Goal: Task Accomplishment & Management: Complete application form

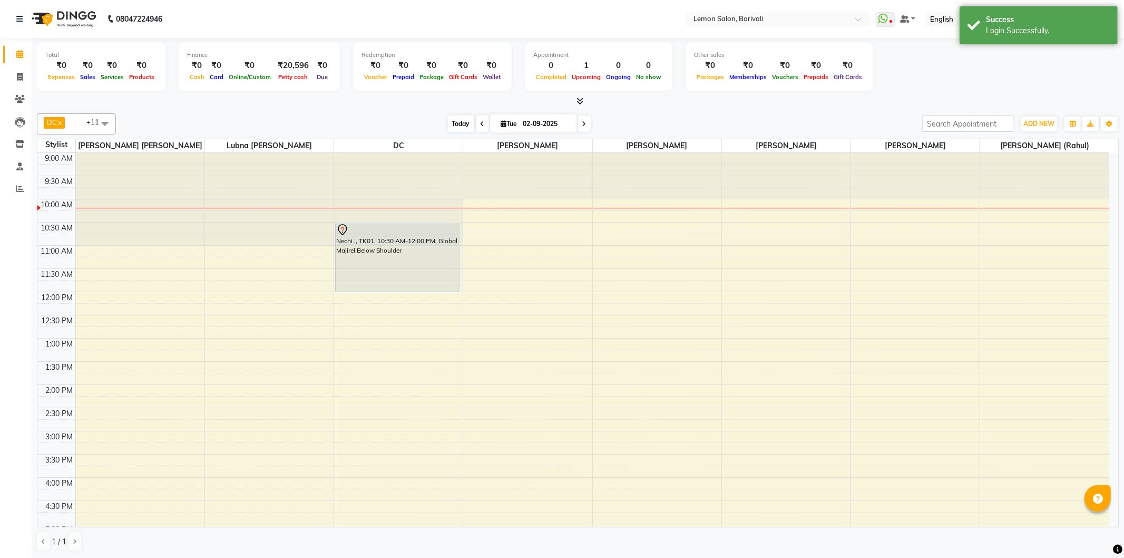
click at [465, 122] on span "Today" at bounding box center [461, 123] width 26 height 16
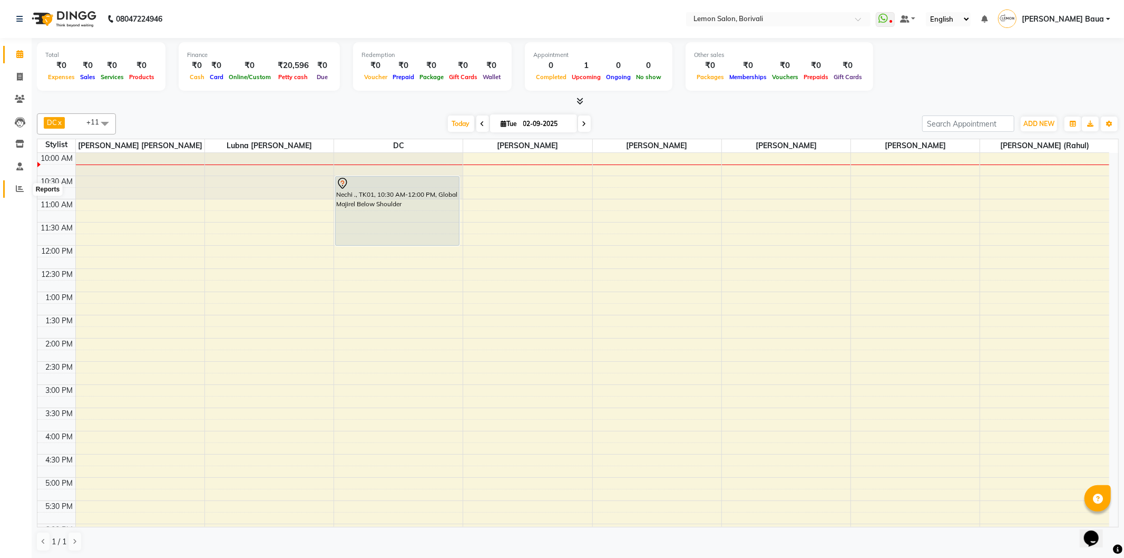
click at [18, 188] on icon at bounding box center [20, 188] width 8 height 8
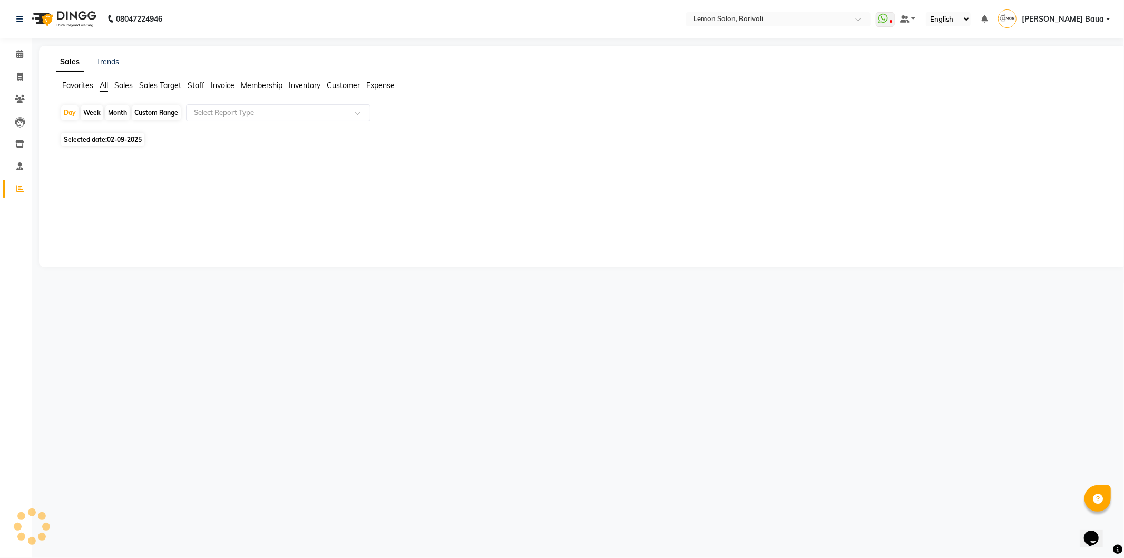
click at [119, 112] on div "Month" at bounding box center [117, 112] width 24 height 15
click at [108, 113] on div "Month" at bounding box center [117, 112] width 24 height 15
select select "9"
select select "2025"
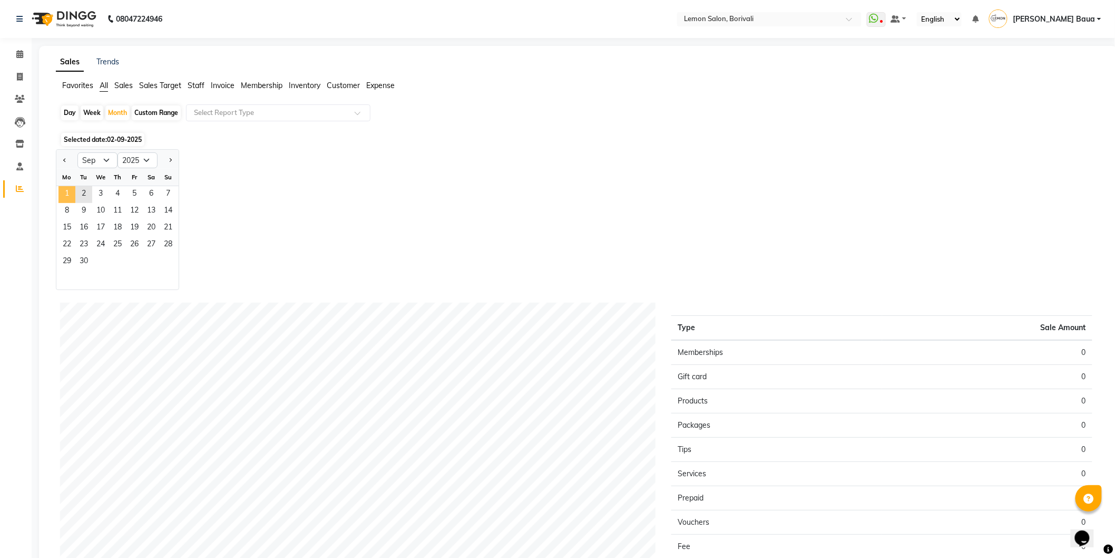
click at [61, 194] on span "1" at bounding box center [66, 194] width 17 height 17
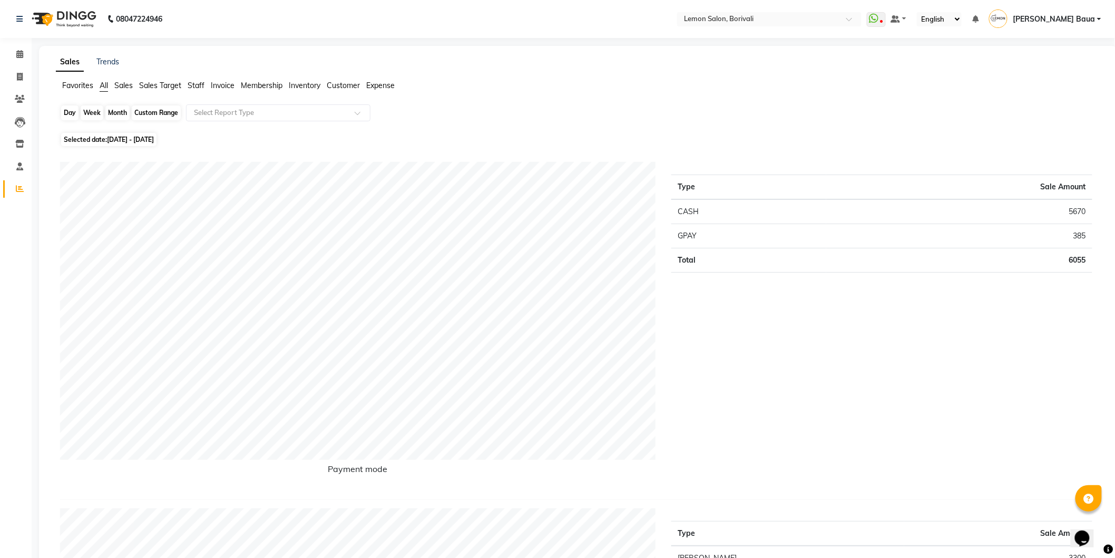
click at [117, 116] on div "Month" at bounding box center [117, 112] width 24 height 15
select select "9"
select select "2025"
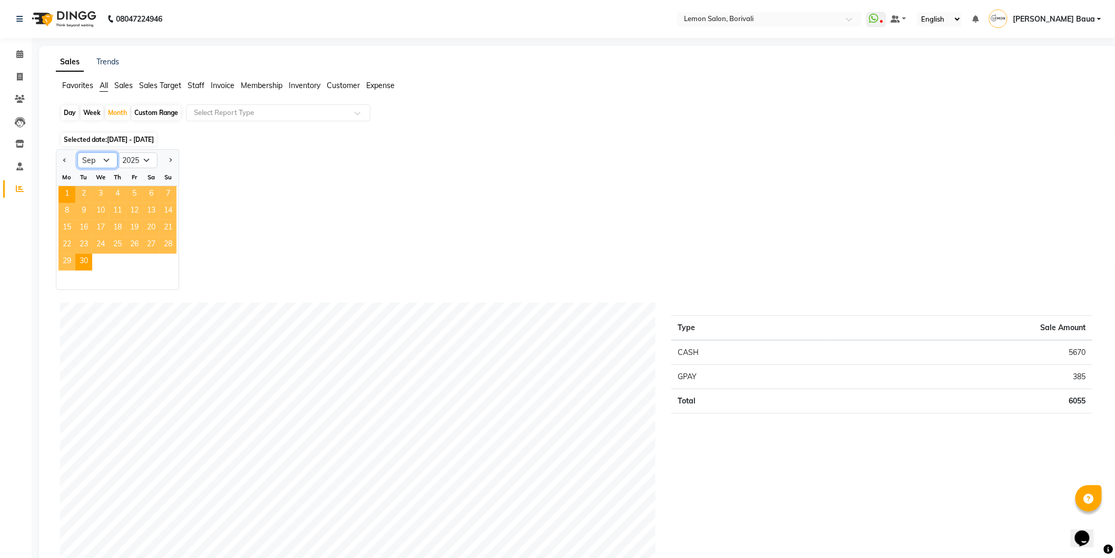
click at [95, 161] on select "Jan Feb Mar Apr May Jun Jul Aug Sep Oct Nov Dec" at bounding box center [97, 160] width 40 height 16
select select "8"
click at [77, 152] on select "Jan Feb Mar Apr May Jun Jul Aug Sep Oct Nov Dec" at bounding box center [97, 160] width 40 height 16
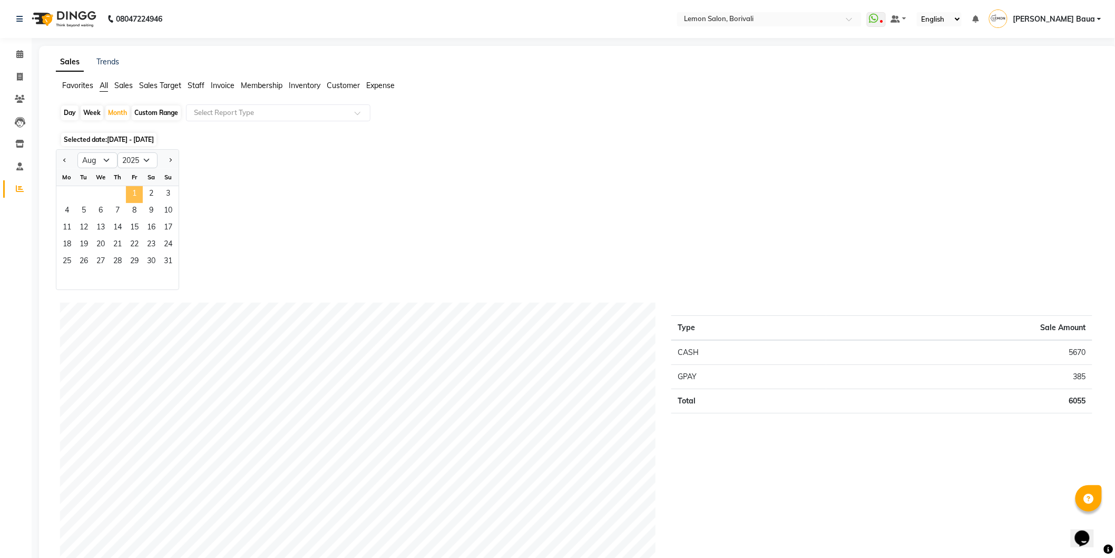
click at [134, 192] on span "1" at bounding box center [134, 194] width 17 height 17
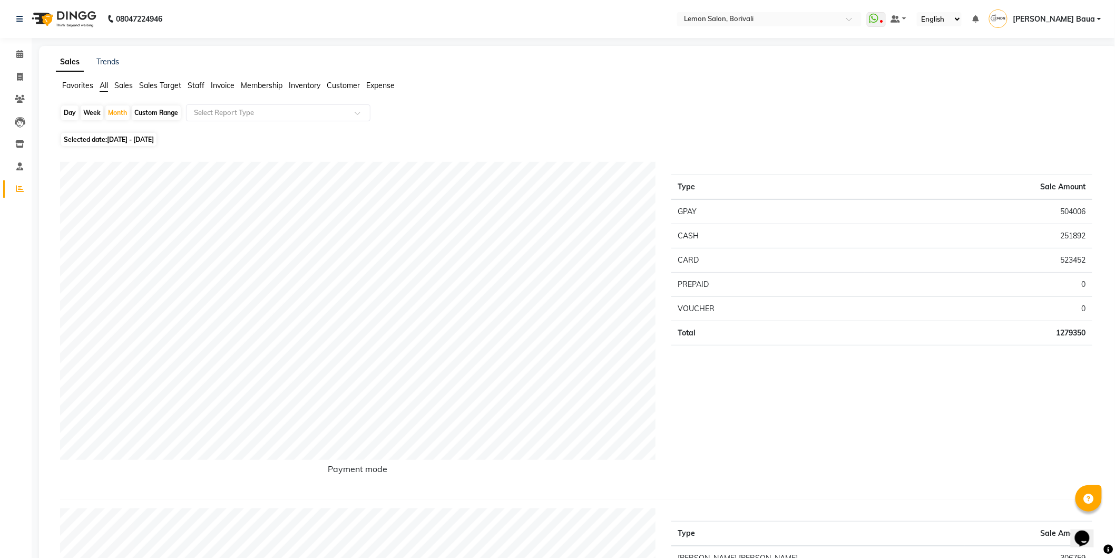
click at [202, 82] on span "Staff" at bounding box center [196, 85] width 17 height 9
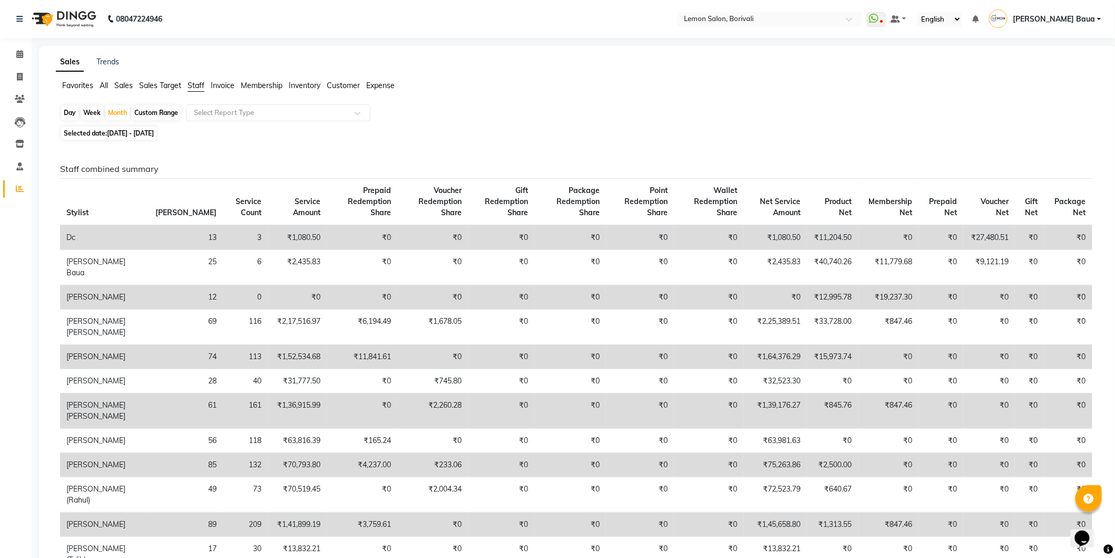
click at [103, 86] on span "All" at bounding box center [104, 85] width 8 height 9
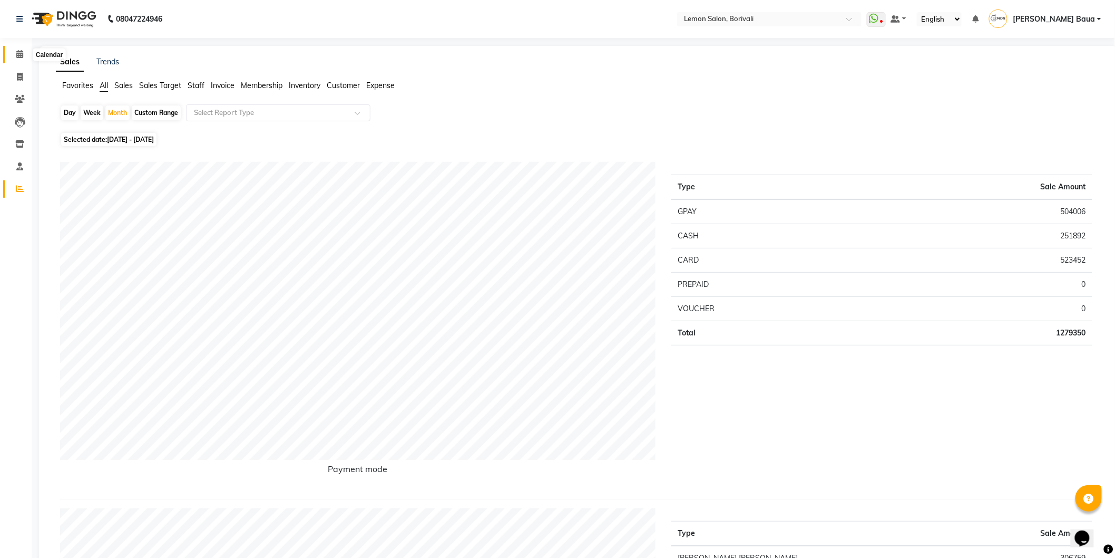
click at [23, 55] on span at bounding box center [20, 54] width 18 height 12
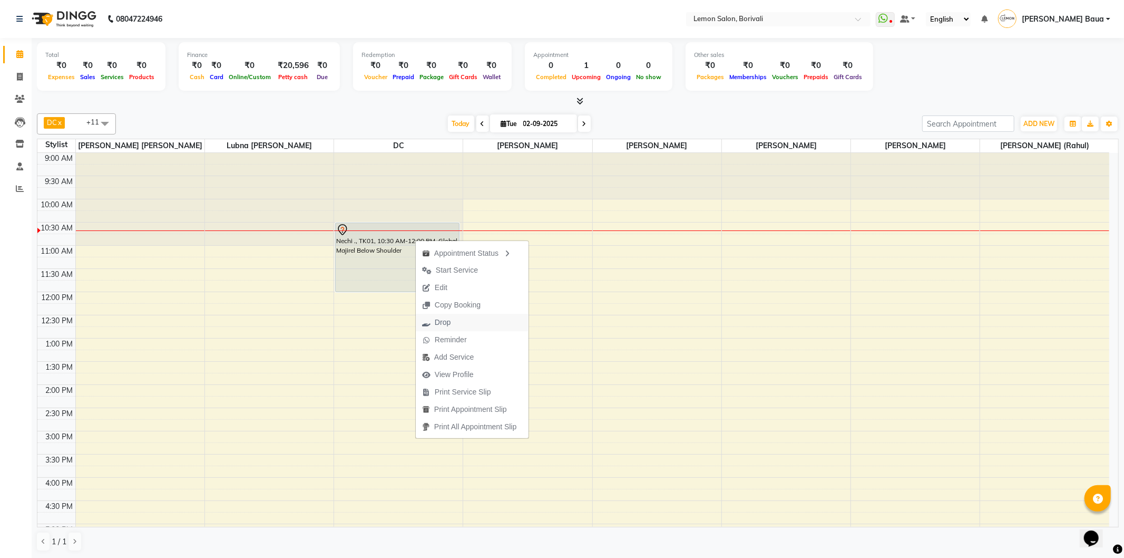
click at [435, 323] on span "Drop" at bounding box center [443, 322] width 16 height 11
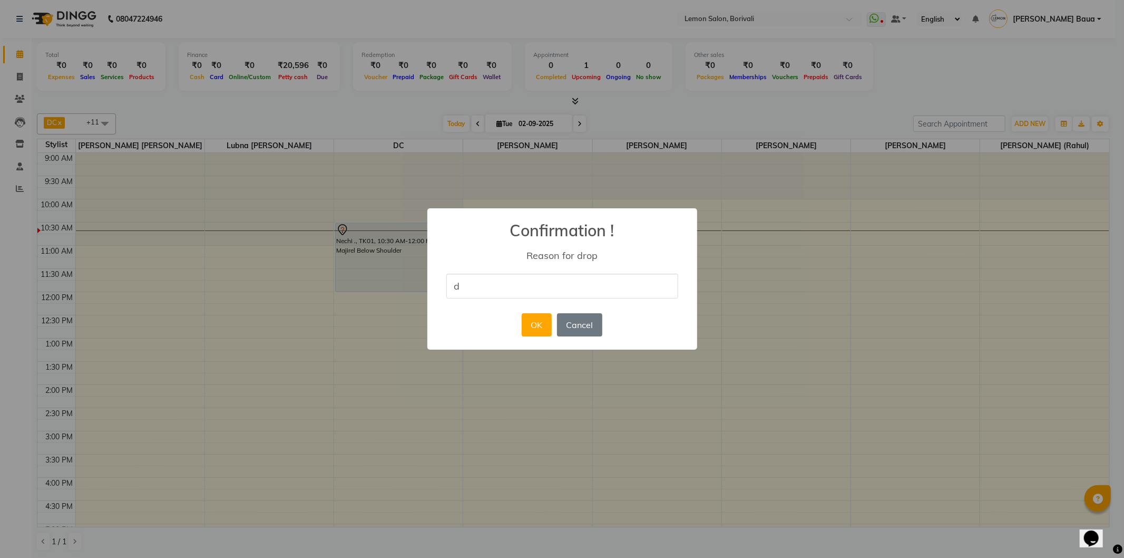
type input "DROP"
click at [539, 328] on button "OK" at bounding box center [537, 324] width 30 height 23
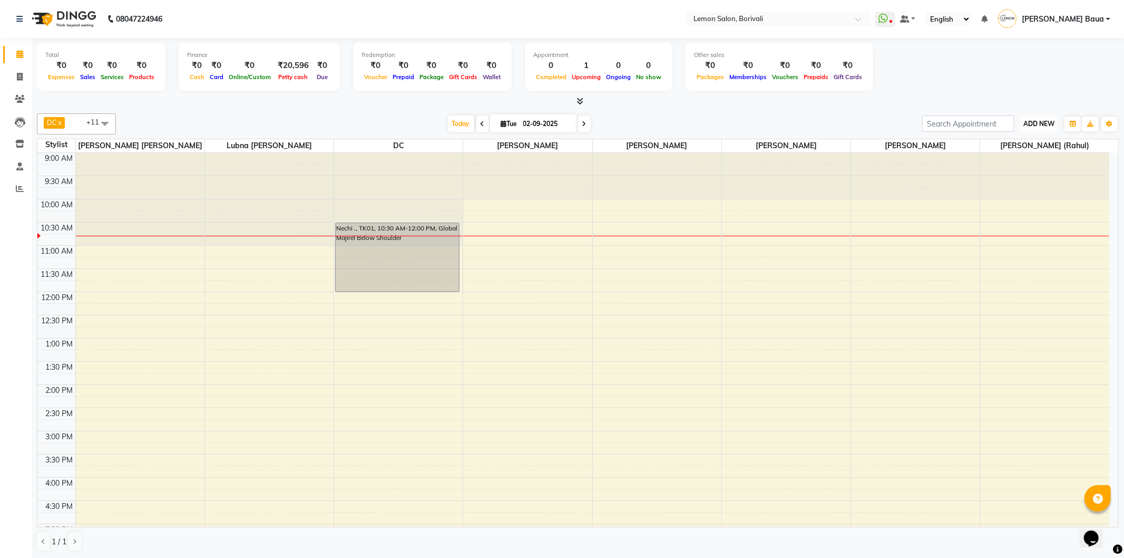
click at [1052, 127] on span "ADD NEW" at bounding box center [1038, 124] width 31 height 8
click at [1019, 186] on link "Add Attendance" at bounding box center [1014, 185] width 83 height 14
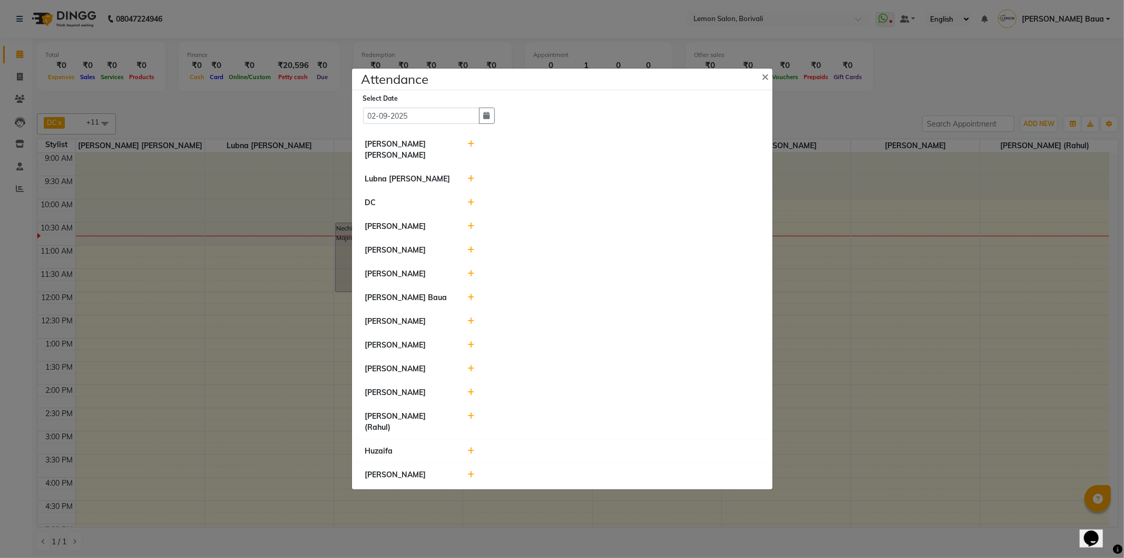
click at [466, 150] on div at bounding box center [614, 150] width 308 height 22
click at [470, 148] on icon at bounding box center [470, 143] width 7 height 7
click at [577, 150] on input "10:47" at bounding box center [552, 149] width 59 height 16
type input "10:11"
click at [605, 142] on div "Present Absent Late Half Day Weekly Off 10:11 Check-In" at bounding box center [613, 149] width 292 height 17
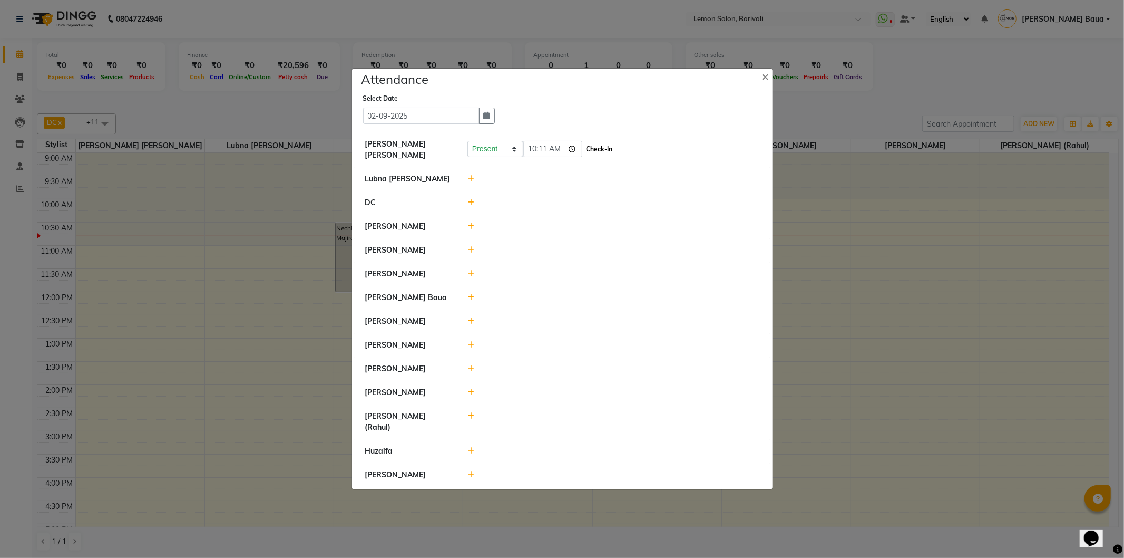
click at [606, 148] on button "Check-In" at bounding box center [599, 149] width 32 height 15
click at [471, 230] on icon at bounding box center [470, 225] width 7 height 7
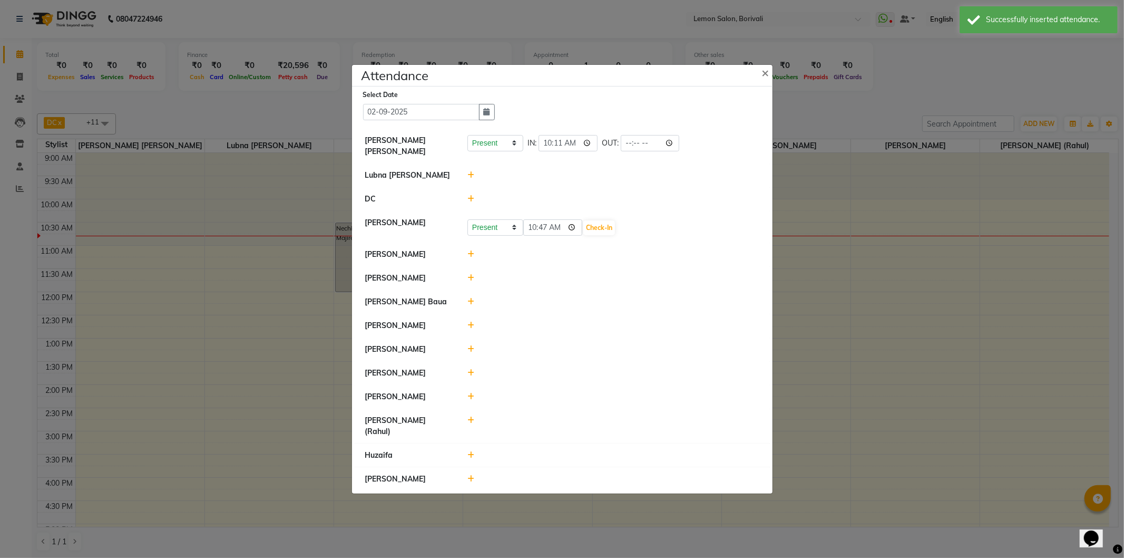
click at [471, 258] on icon at bounding box center [470, 253] width 7 height 7
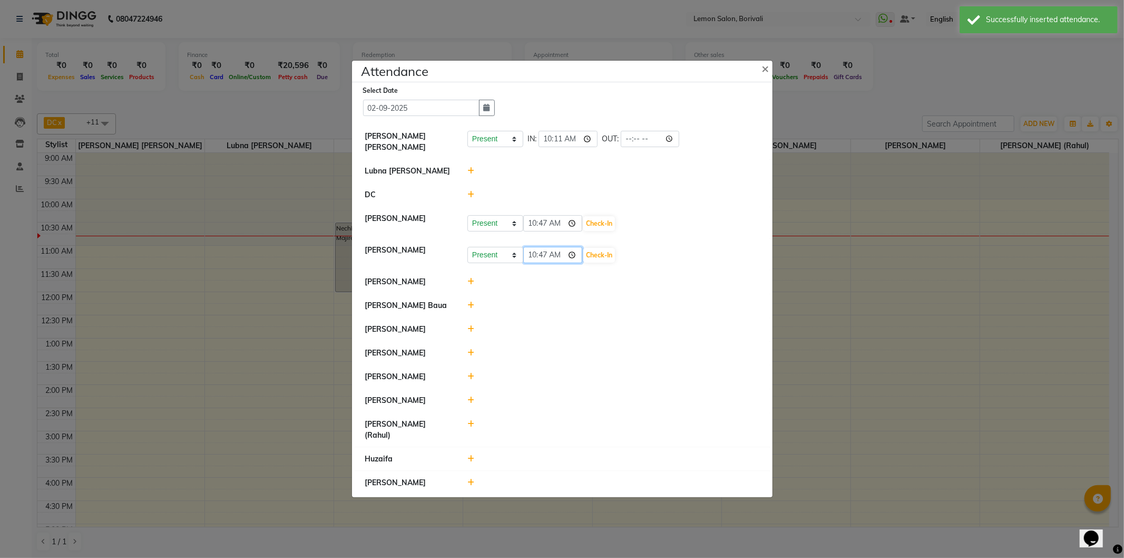
click at [573, 261] on input "10:47" at bounding box center [552, 255] width 59 height 16
type input "10:20"
click at [603, 258] on button "Check-In" at bounding box center [599, 255] width 32 height 15
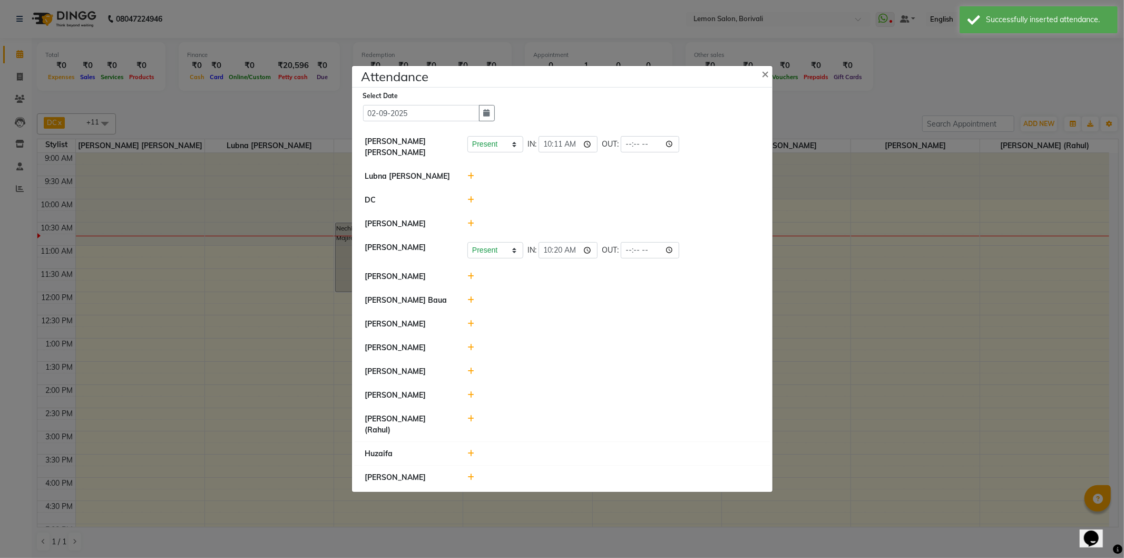
click at [470, 280] on icon at bounding box center [470, 275] width 7 height 7
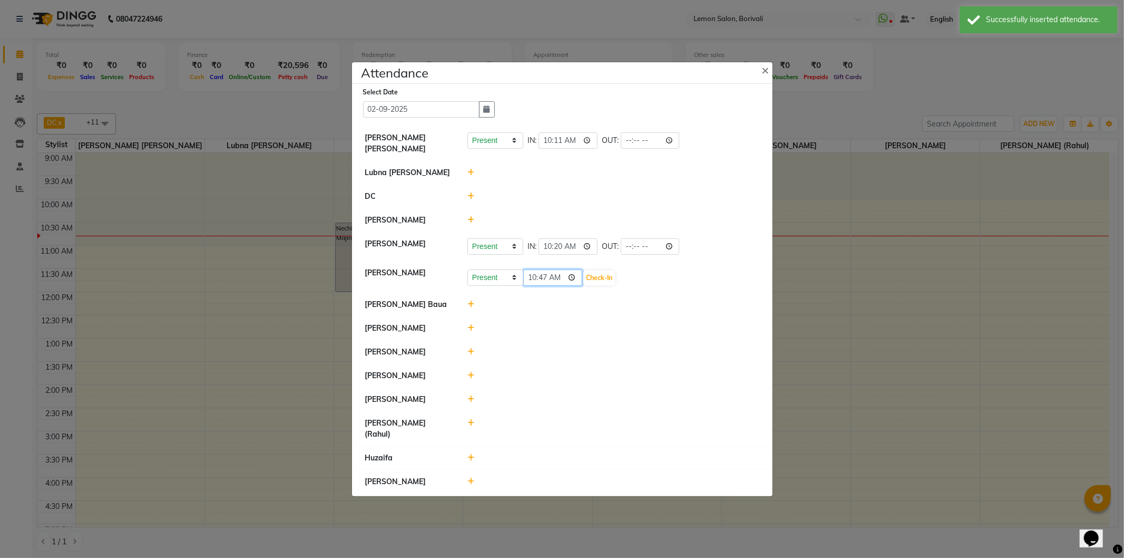
click at [574, 286] on input "10:47" at bounding box center [552, 277] width 59 height 16
type input "10:11"
click at [606, 283] on button "Check-In" at bounding box center [599, 277] width 32 height 15
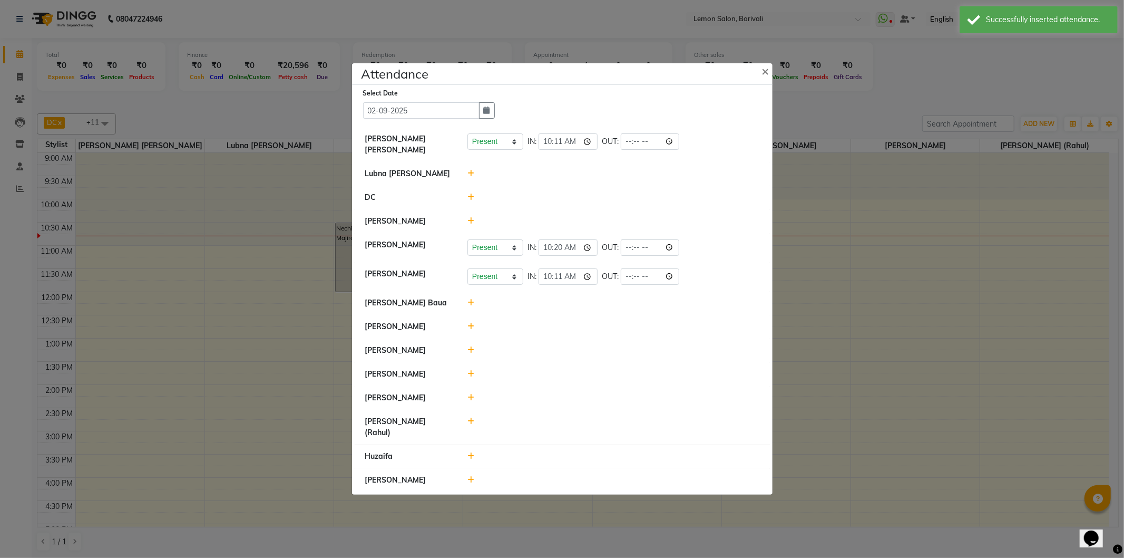
click at [470, 306] on icon at bounding box center [470, 302] width 7 height 7
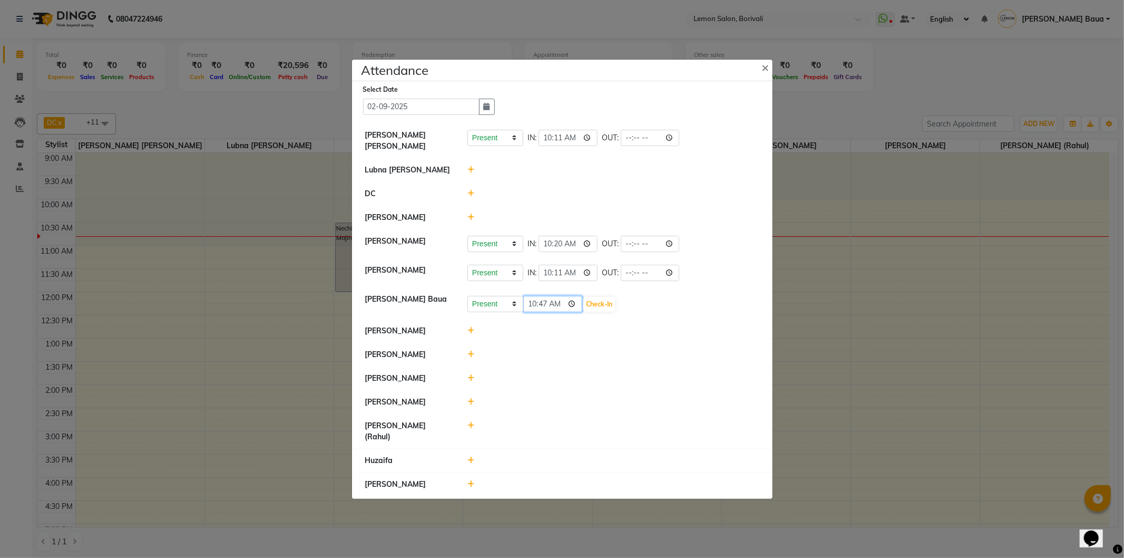
click at [577, 312] on input "10:47" at bounding box center [552, 304] width 59 height 16
type input "10:07"
click at [612, 311] on button "Check-In" at bounding box center [599, 304] width 32 height 15
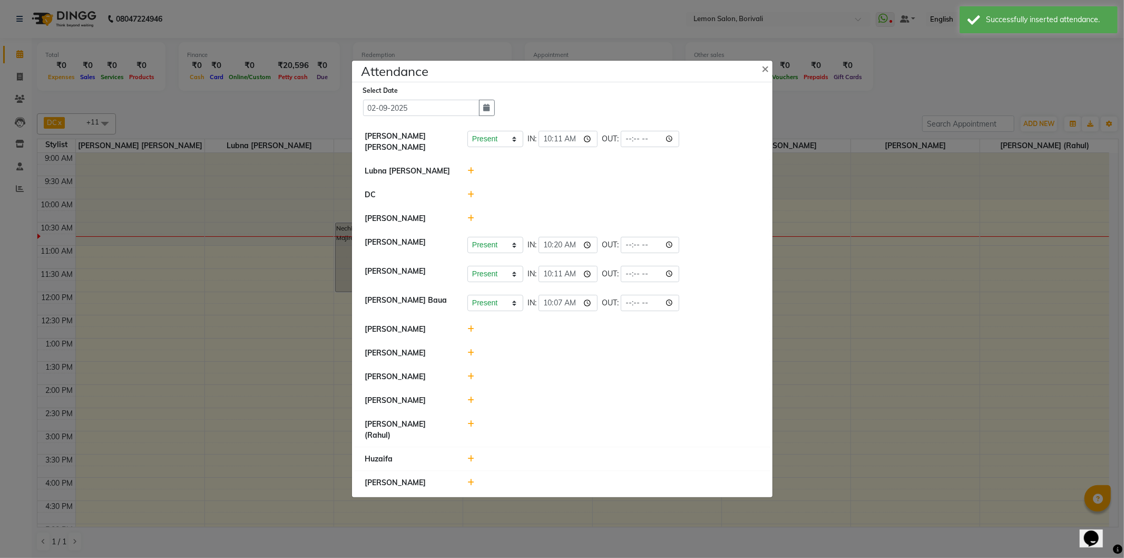
click at [471, 456] on icon at bounding box center [470, 458] width 7 height 7
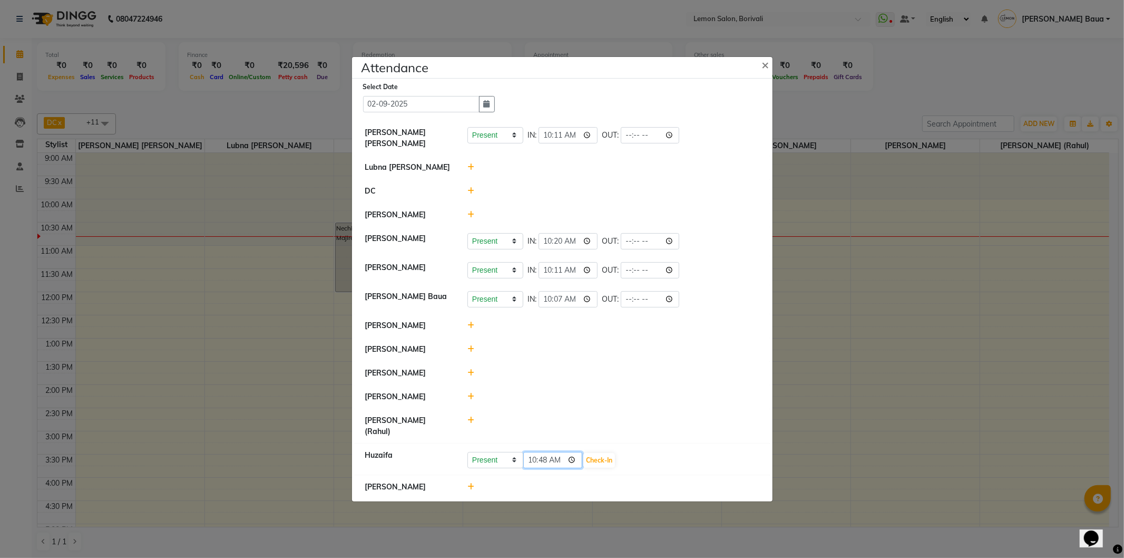
click at [573, 455] on input "10:48" at bounding box center [552, 460] width 59 height 16
type input "10:15"
click at [602, 459] on button "Check-In" at bounding box center [599, 460] width 32 height 15
click at [472, 425] on icon at bounding box center [470, 420] width 7 height 7
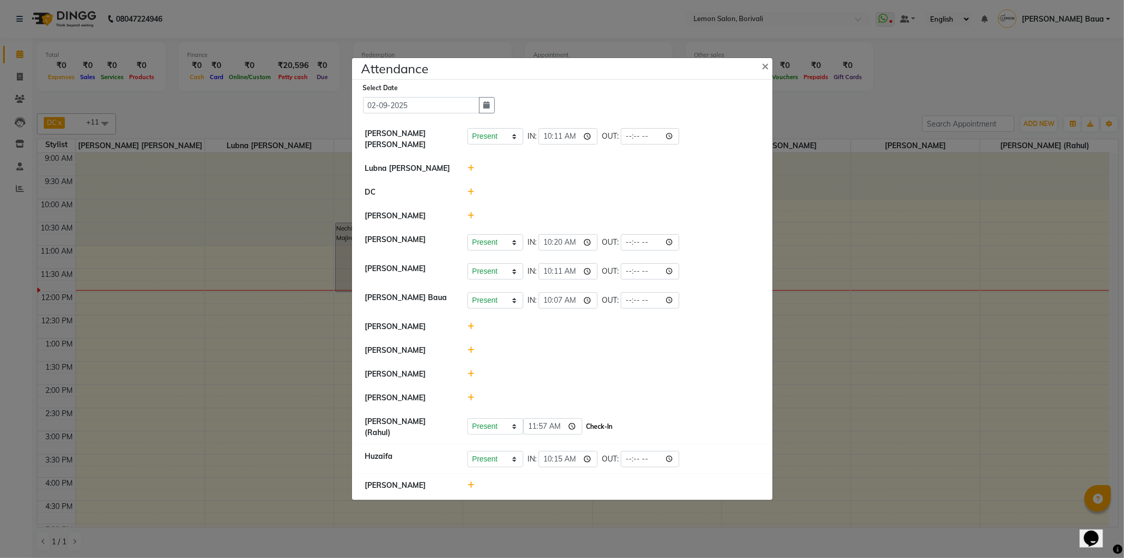
click at [608, 427] on button "Check-In" at bounding box center [599, 426] width 32 height 15
click at [468, 401] on icon at bounding box center [470, 397] width 7 height 7
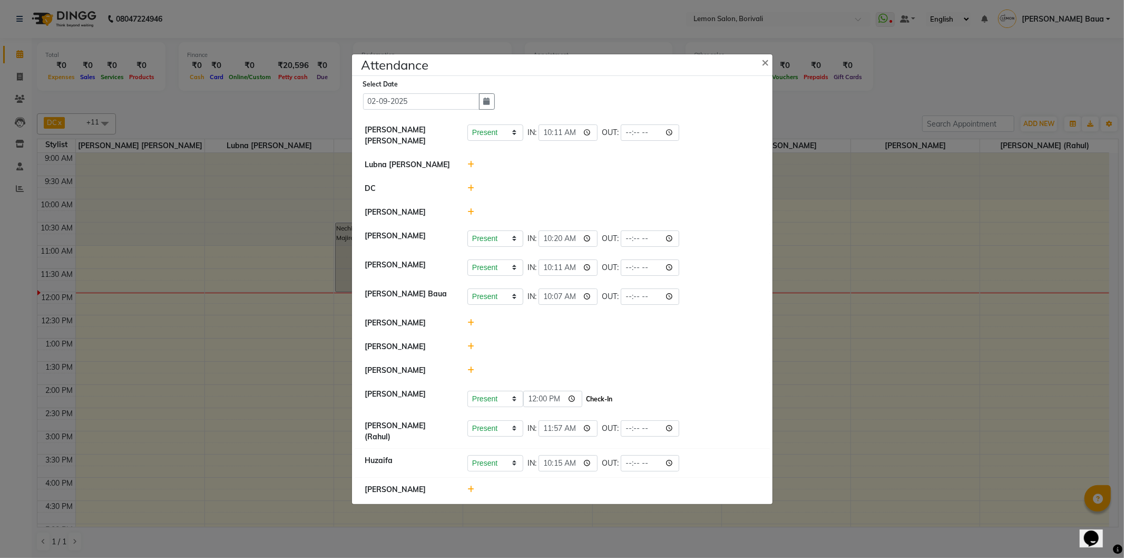
click at [602, 405] on button "Check-In" at bounding box center [599, 399] width 32 height 15
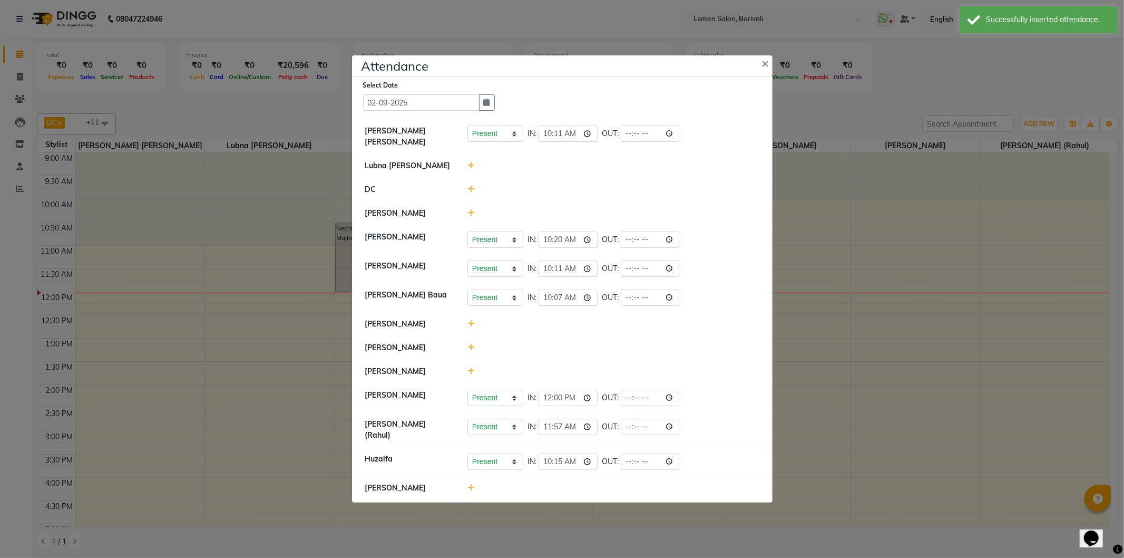
click at [471, 327] on icon at bounding box center [470, 323] width 7 height 7
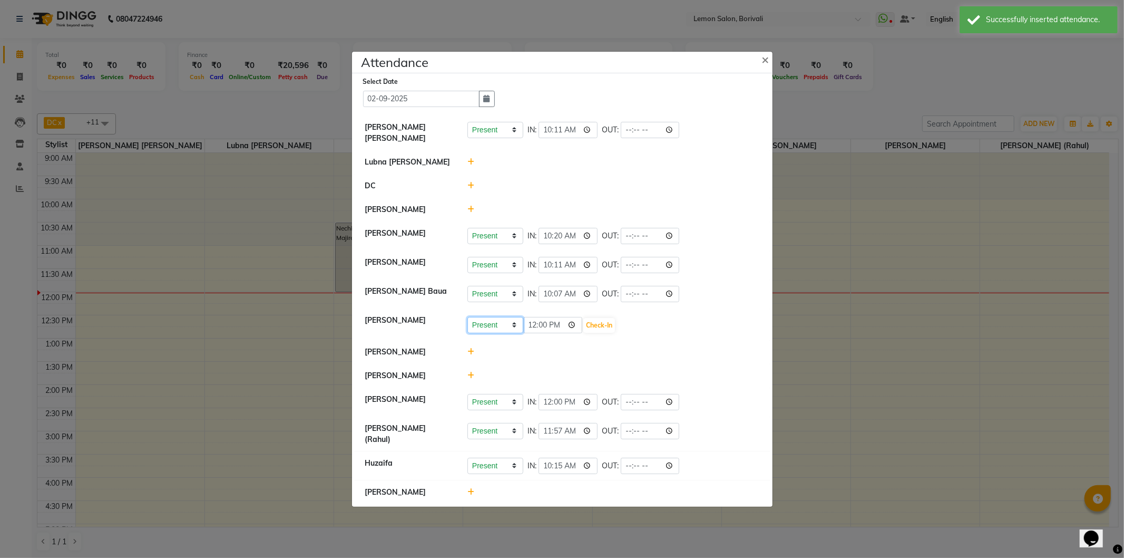
click at [502, 329] on select "Present Absent Late Half Day Weekly Off" at bounding box center [495, 325] width 56 height 16
select select "A"
click at [467, 322] on select "Present Absent Late Half Day Weekly Off" at bounding box center [495, 325] width 56 height 16
click at [539, 329] on button "Save" at bounding box center [534, 325] width 21 height 15
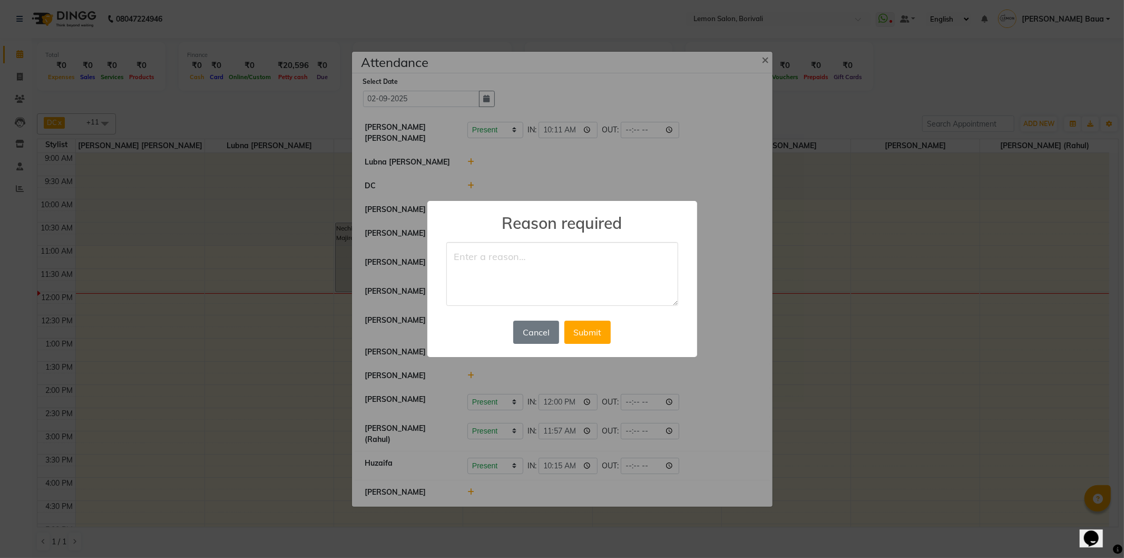
type textarea "b"
type textarea "leave"
click at [580, 327] on button "Submit" at bounding box center [587, 331] width 46 height 23
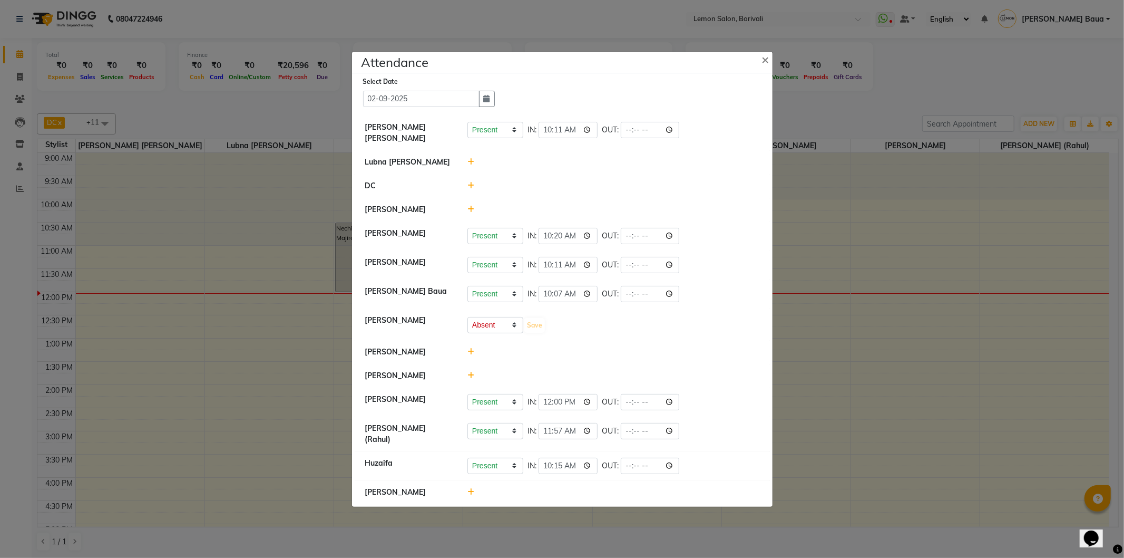
select select "A"
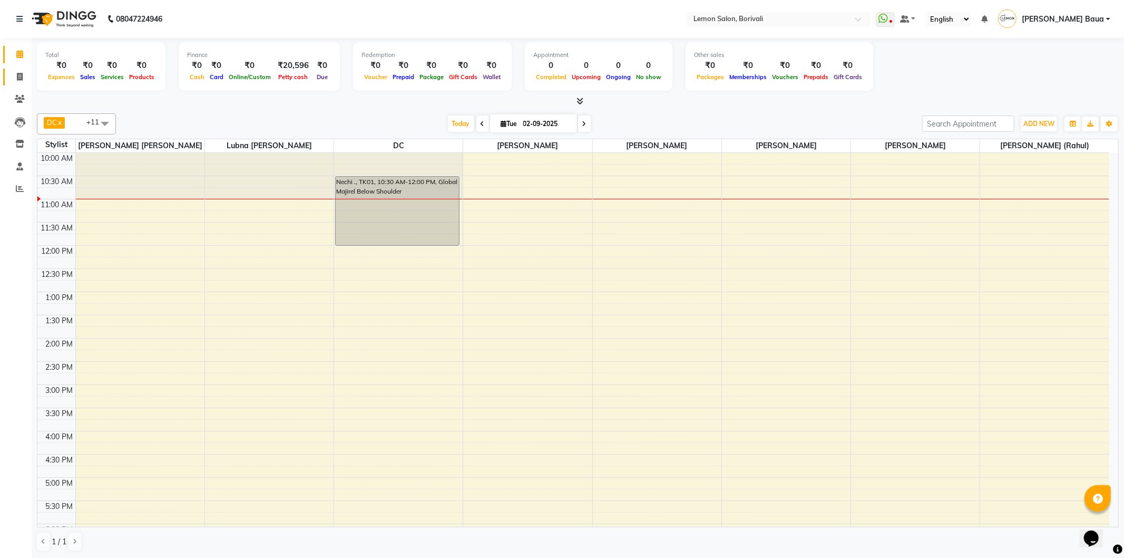
click at [8, 72] on link "Invoice" at bounding box center [15, 77] width 25 height 17
select select "567"
select select "service"
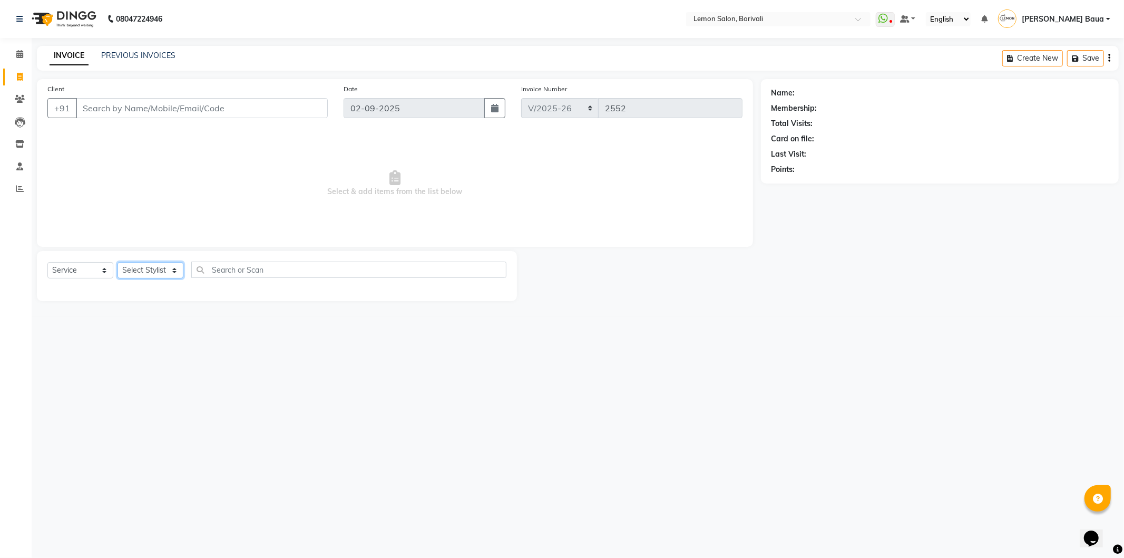
click at [145, 277] on select "Select Stylist" at bounding box center [151, 270] width 66 height 16
click at [149, 271] on select "Select Stylist" at bounding box center [151, 270] width 66 height 16
click at [149, 271] on select "Select Stylist DC [PERSON_NAME] [PERSON_NAME] [PERSON_NAME] [PERSON_NAME] [PERS…" at bounding box center [162, 270] width 89 height 16
select select "7565"
click at [118, 262] on select "Select Stylist DC [PERSON_NAME] [PERSON_NAME] [PERSON_NAME] [PERSON_NAME] [PERS…" at bounding box center [162, 270] width 89 height 16
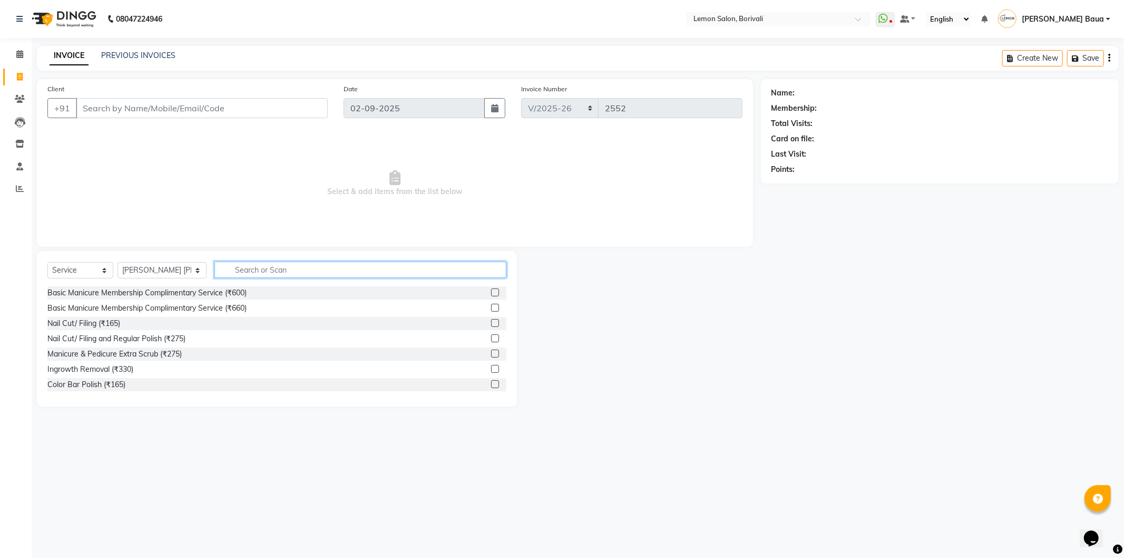
click at [255, 272] on input "text" at bounding box center [360, 269] width 292 height 16
type input "eyeb"
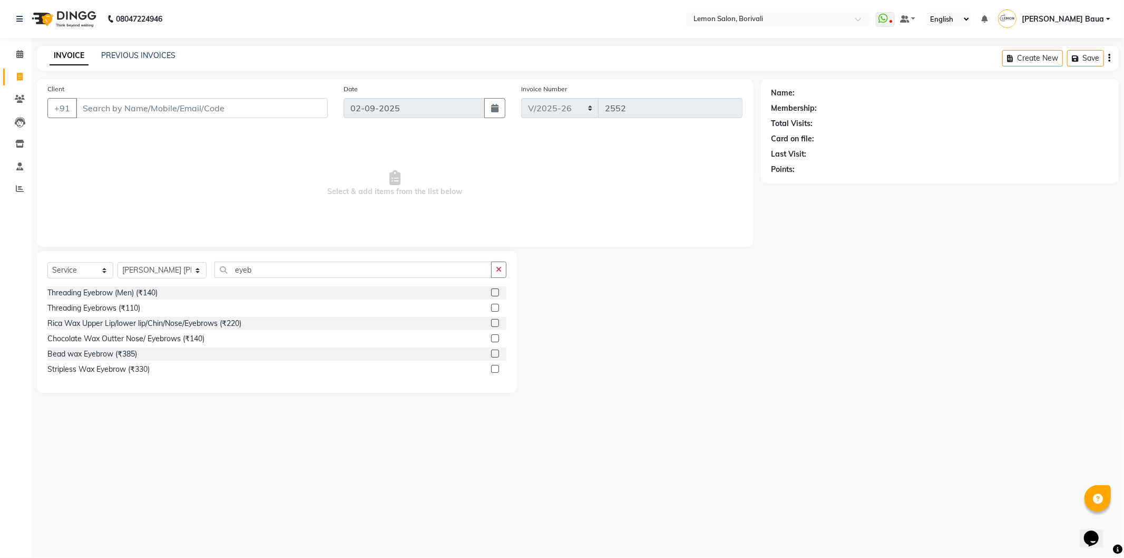
click at [496, 307] on label at bounding box center [495, 308] width 8 height 8
click at [496, 307] on input "checkbox" at bounding box center [494, 308] width 7 height 7
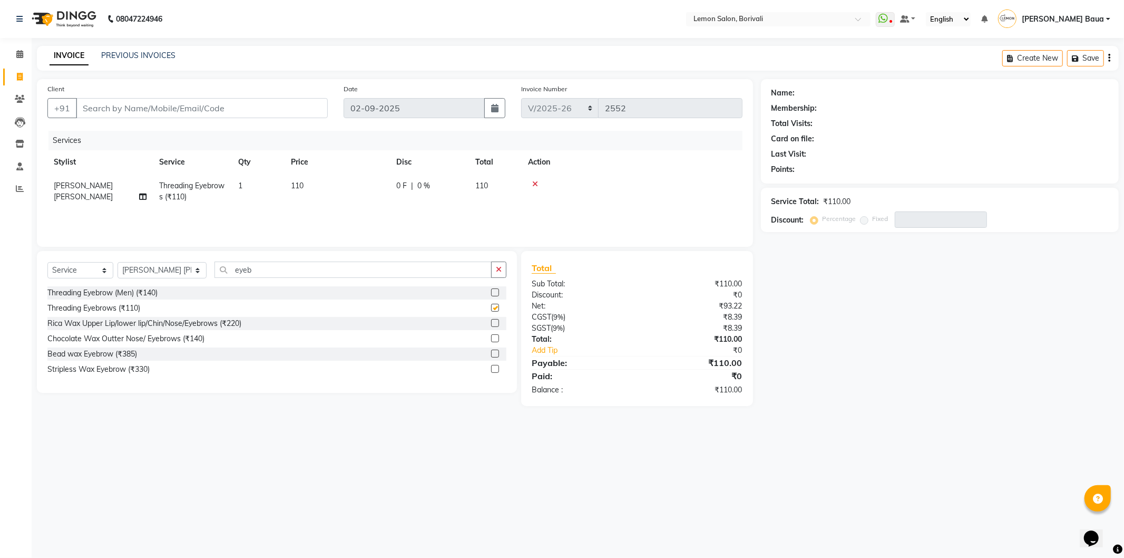
checkbox input "false"
click at [235, 105] on input "Client" at bounding box center [202, 108] width 252 height 20
click at [196, 114] on input "Client" at bounding box center [202, 108] width 252 height 20
click at [493, 262] on button "button" at bounding box center [498, 269] width 15 height 16
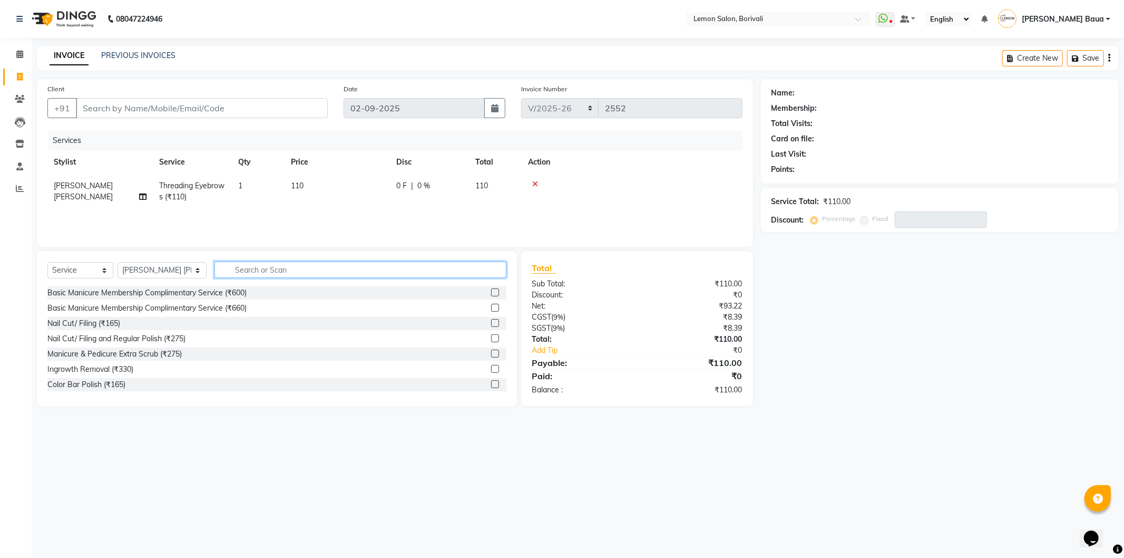
scroll to position [0, 7]
click at [472, 267] on input "text" at bounding box center [360, 269] width 292 height 16
type input "upper"
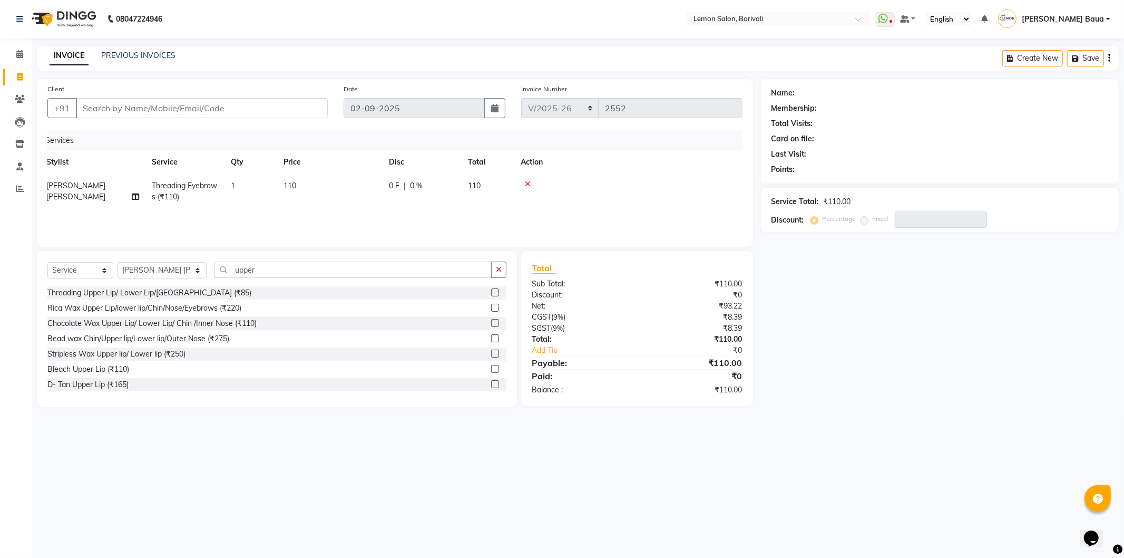
click at [491, 291] on label at bounding box center [495, 292] width 8 height 8
click at [491, 291] on input "checkbox" at bounding box center [494, 292] width 7 height 7
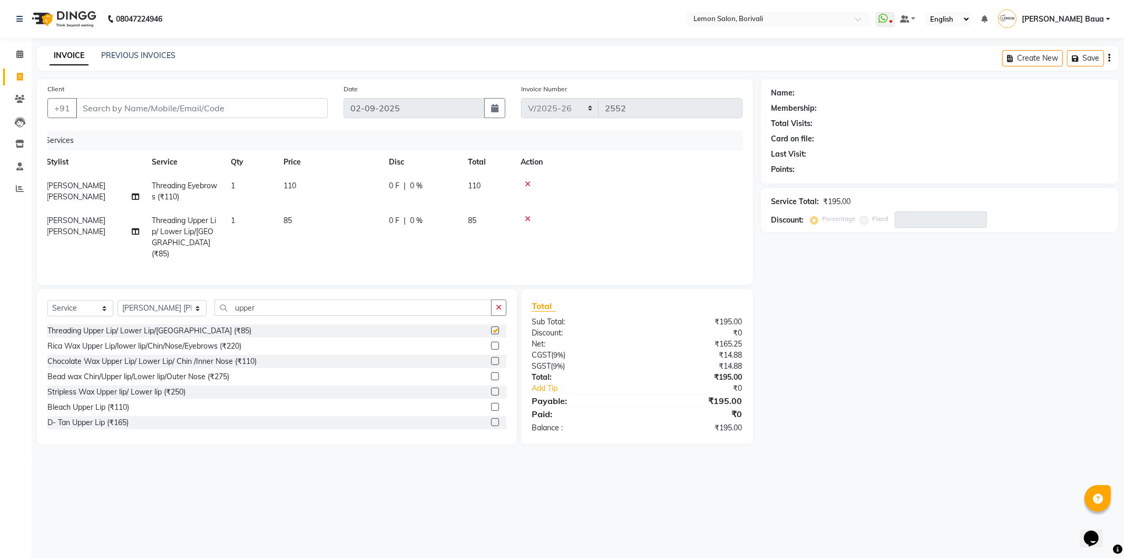
checkbox input "false"
click at [313, 104] on input "Client" at bounding box center [202, 108] width 252 height 20
click at [176, 114] on input "Client" at bounding box center [202, 108] width 252 height 20
type input "b"
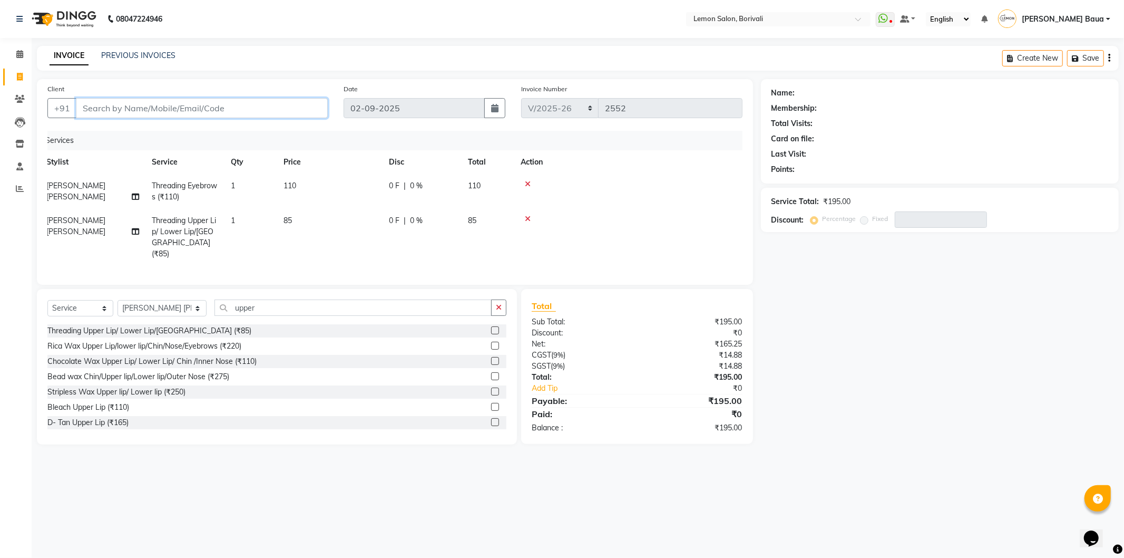
type input "0"
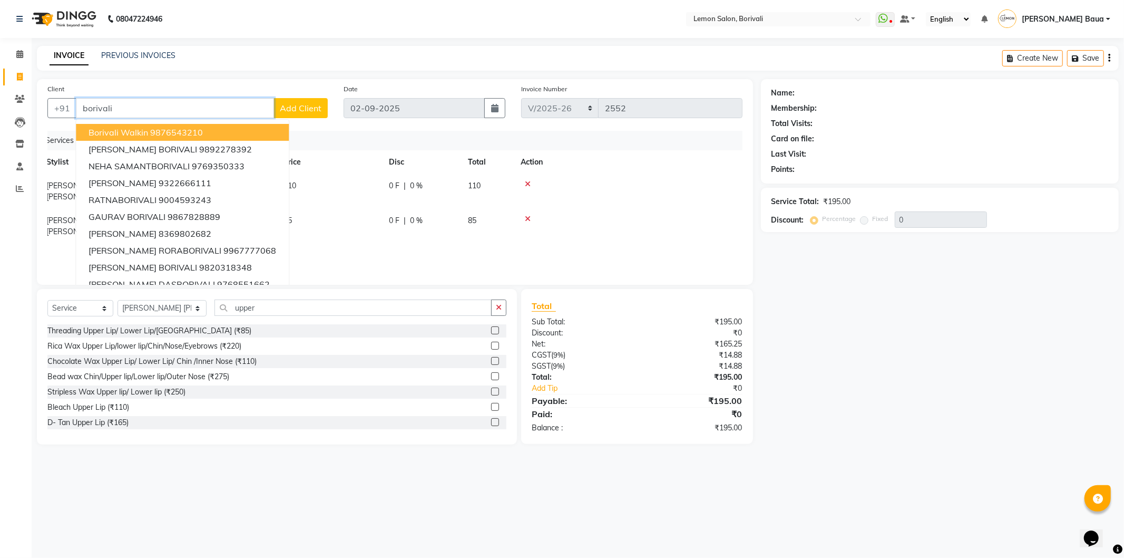
click at [164, 134] on ngb-highlight "9876543210" at bounding box center [176, 132] width 53 height 11
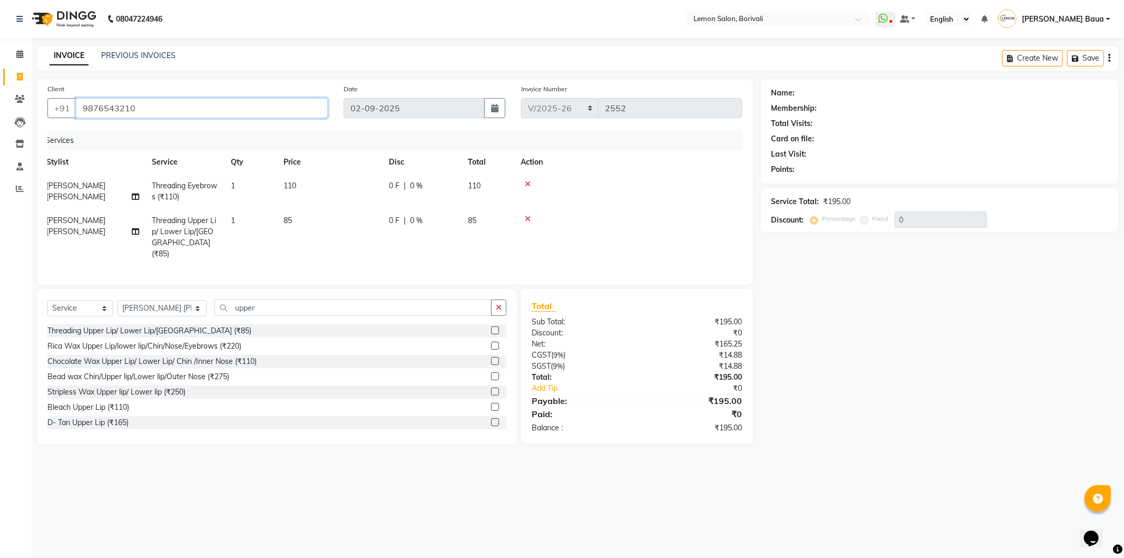
type input "9876543210"
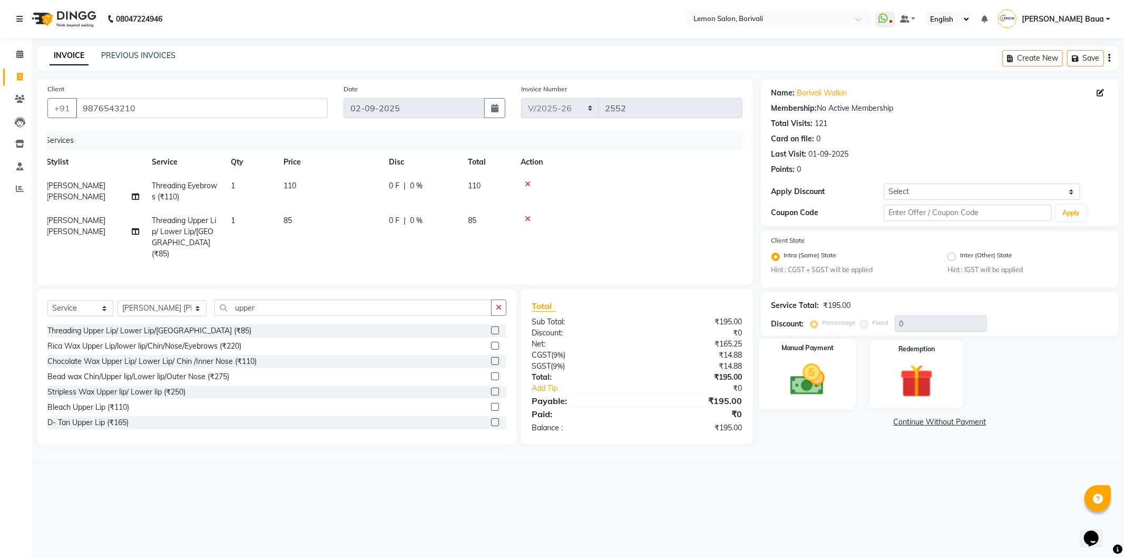
click at [793, 397] on img at bounding box center [807, 379] width 56 height 40
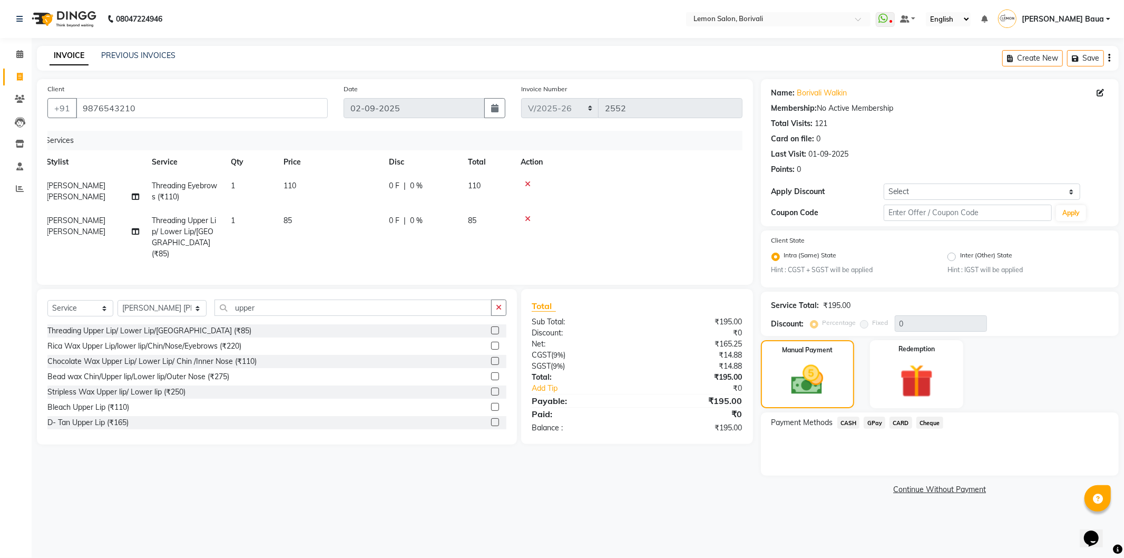
click at [850, 423] on span "CASH" at bounding box center [848, 422] width 23 height 12
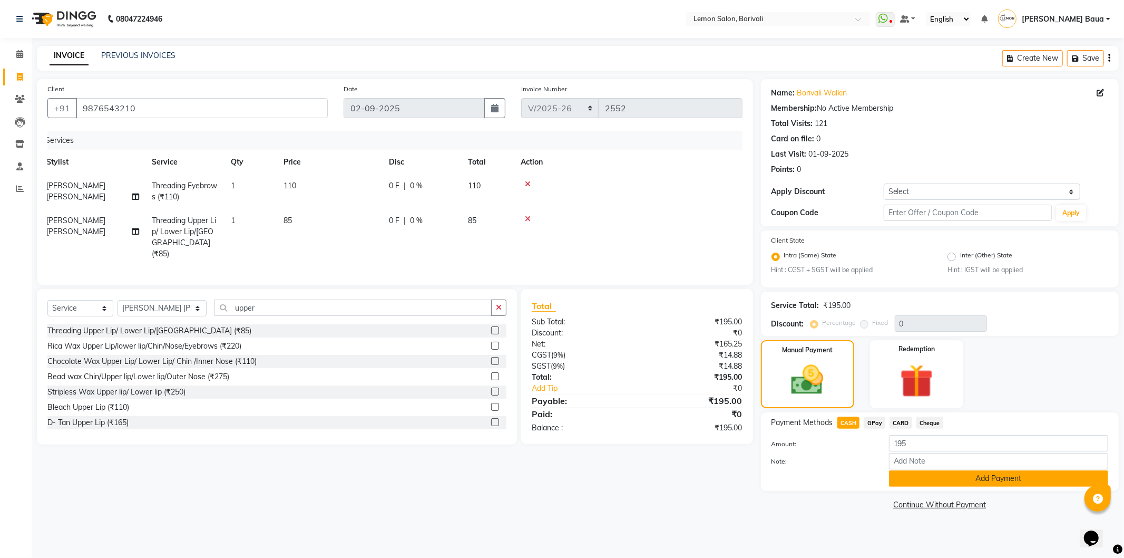
click at [903, 476] on button "Add Payment" at bounding box center [998, 478] width 219 height 16
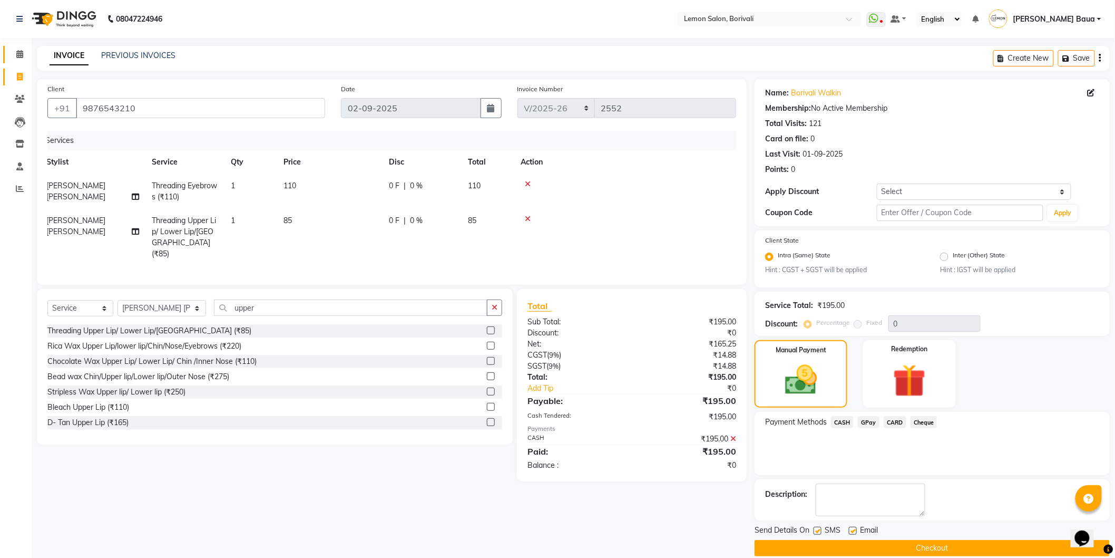
click at [25, 47] on link "Calendar" at bounding box center [15, 54] width 25 height 17
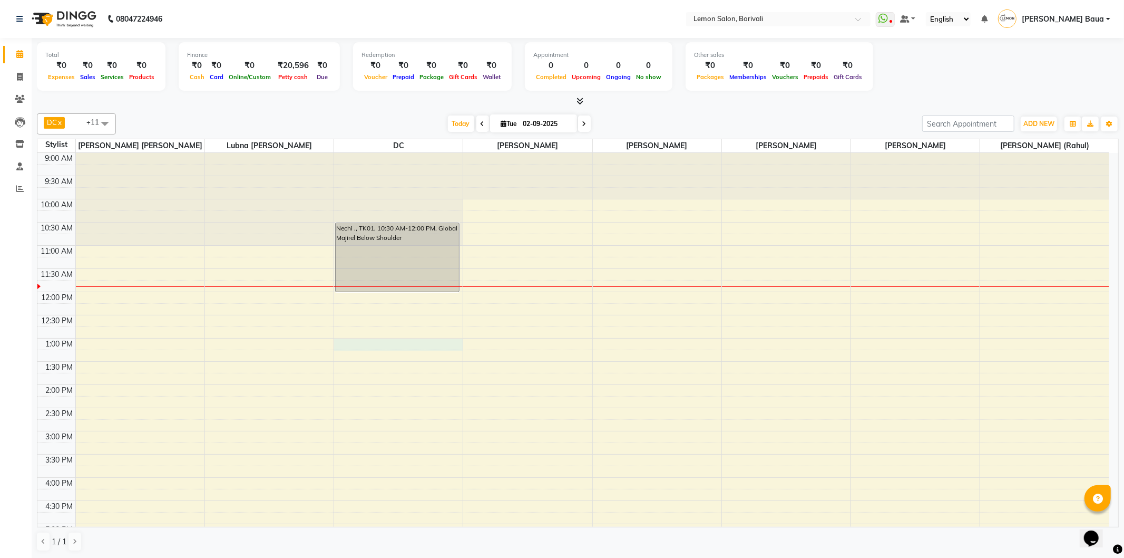
click at [404, 348] on div "9:00 AM 9:30 AM 10:00 AM 10:30 AM 11:00 AM 11:30 AM 12:00 PM 12:30 PM 1:00 PM 1…" at bounding box center [573, 477] width 1072 height 649
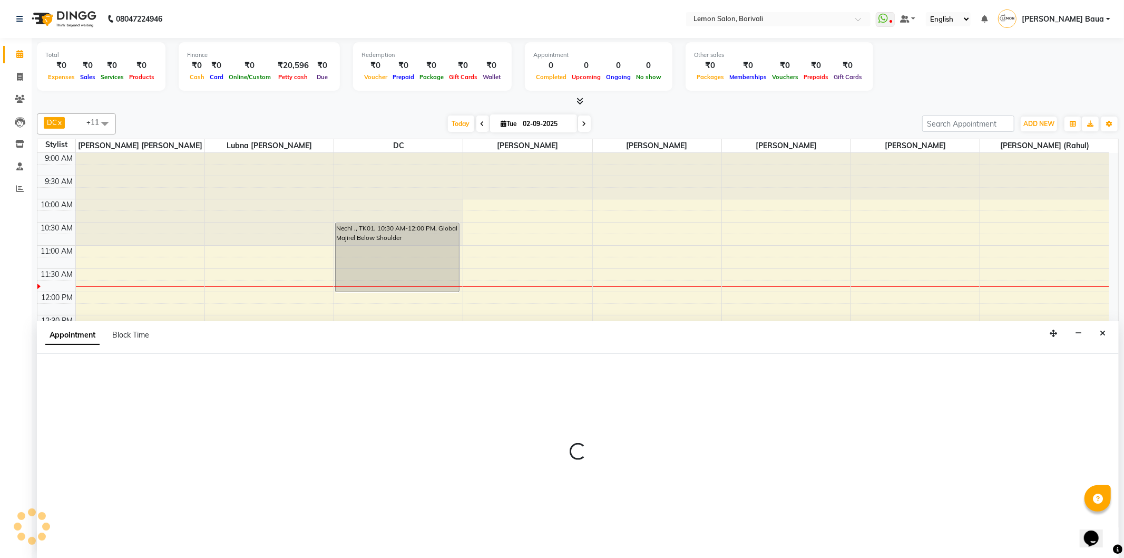
select select "7885"
select select "780"
select select "tentative"
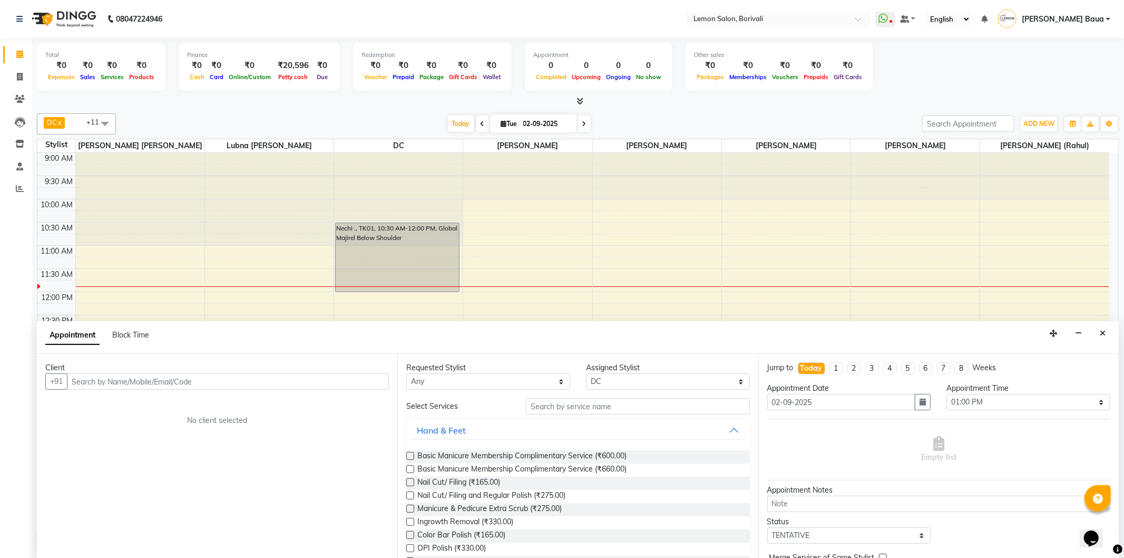
click at [194, 383] on input "text" at bounding box center [228, 381] width 322 height 16
click at [199, 381] on input "text" at bounding box center [228, 381] width 322 height 16
click at [628, 408] on input "text" at bounding box center [637, 406] width 223 height 16
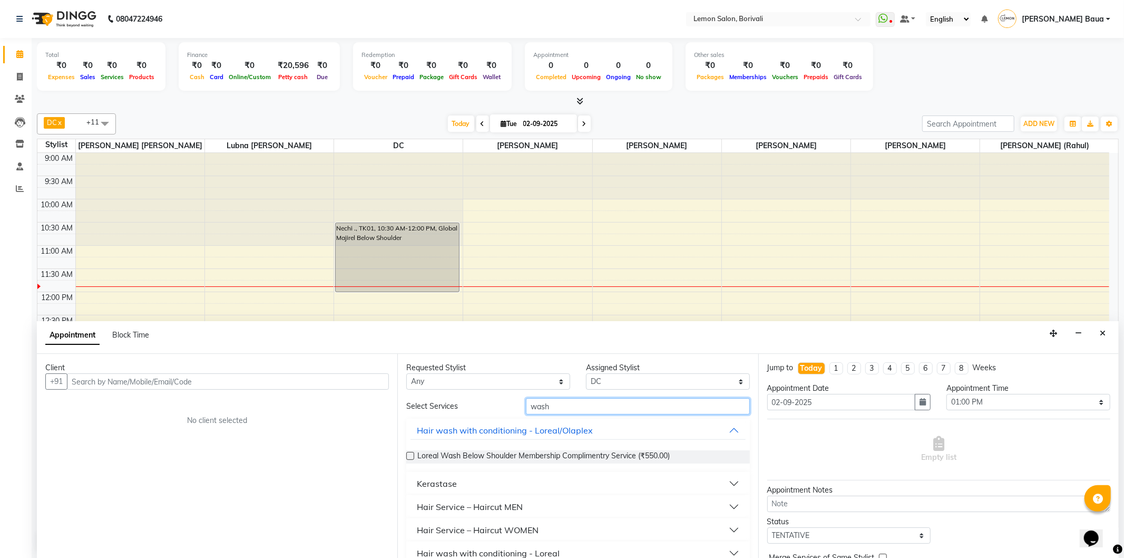
scroll to position [58, 0]
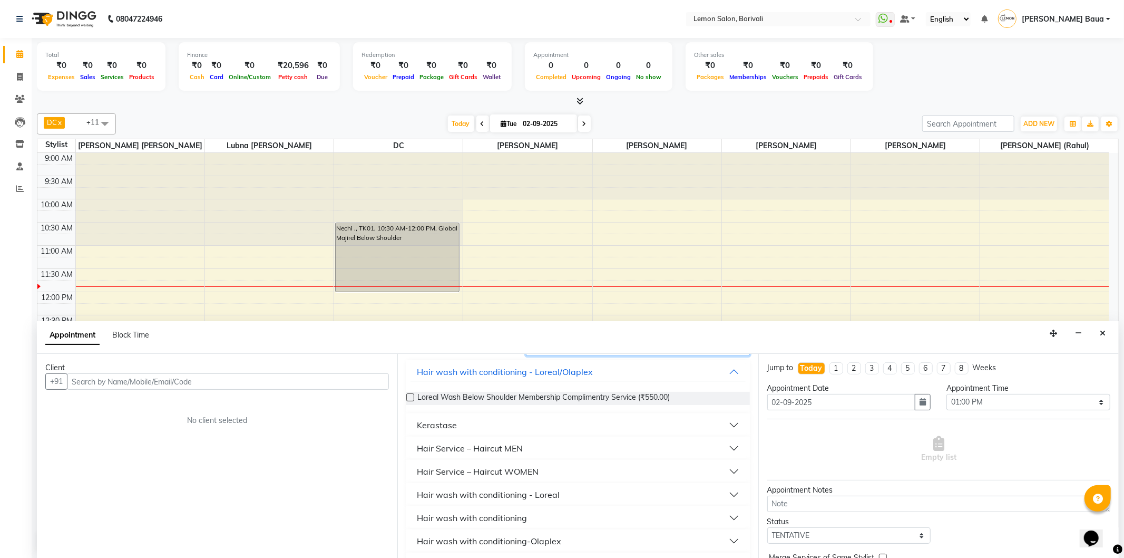
type input "wash"
click at [728, 496] on button "Hair wash with conditioning - Loreal" at bounding box center [578, 494] width 335 height 19
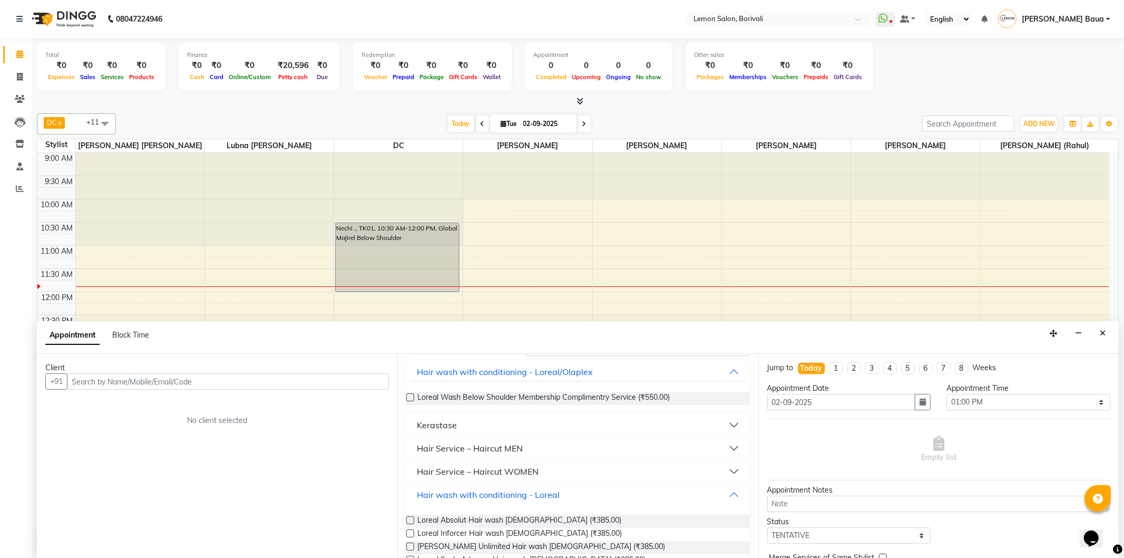
scroll to position [117, 0]
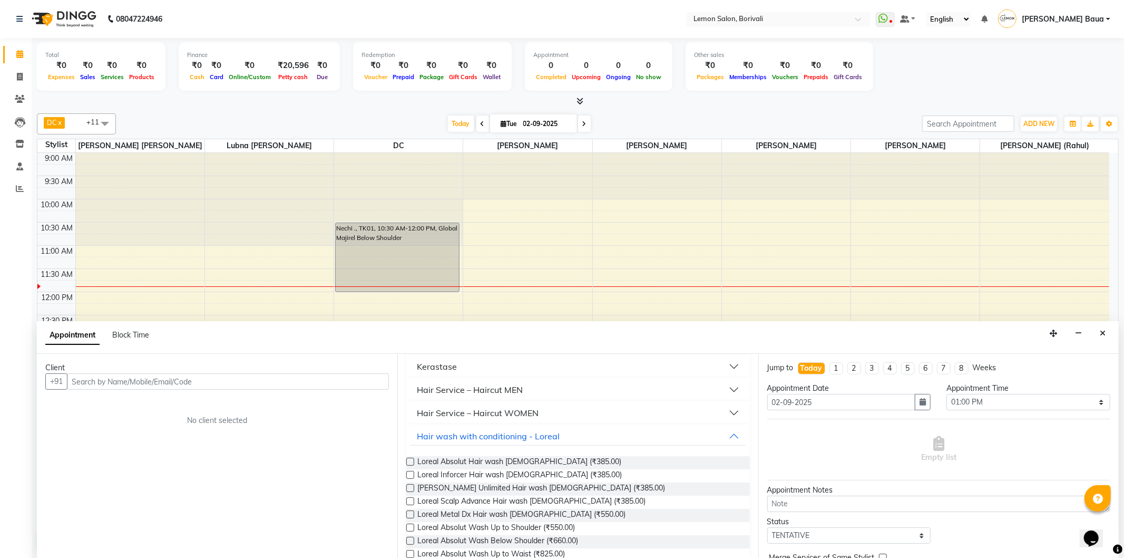
click at [411, 541] on label at bounding box center [410, 541] width 8 height 8
click at [411, 541] on input "checkbox" at bounding box center [409, 541] width 7 height 7
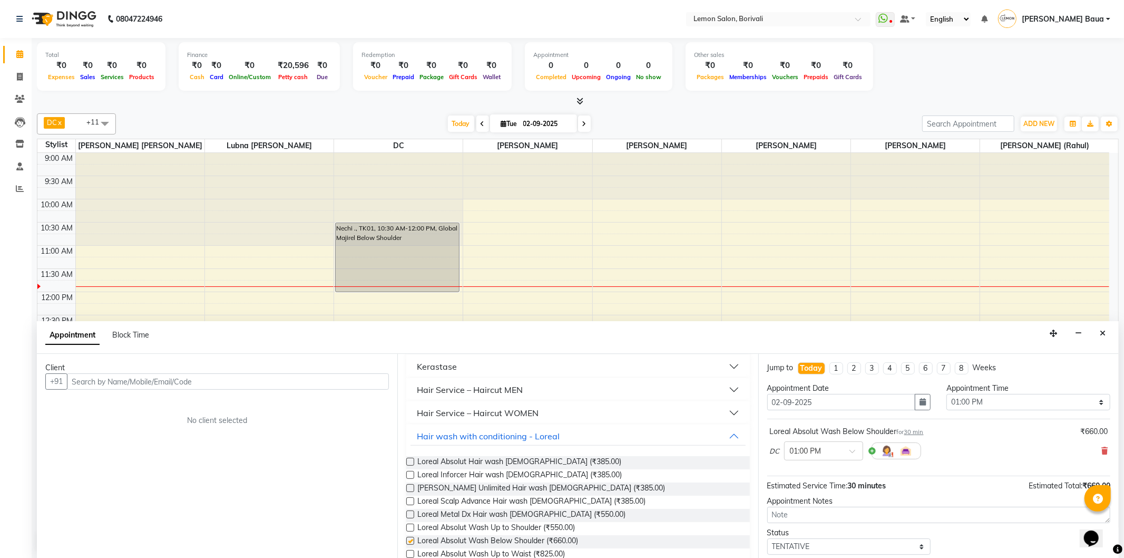
checkbox input "false"
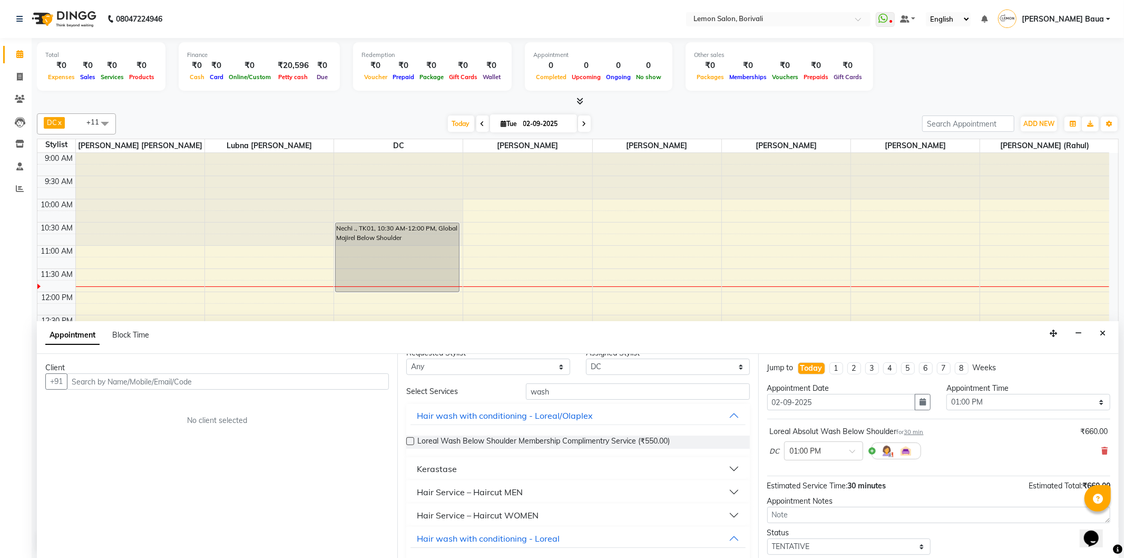
scroll to position [0, 0]
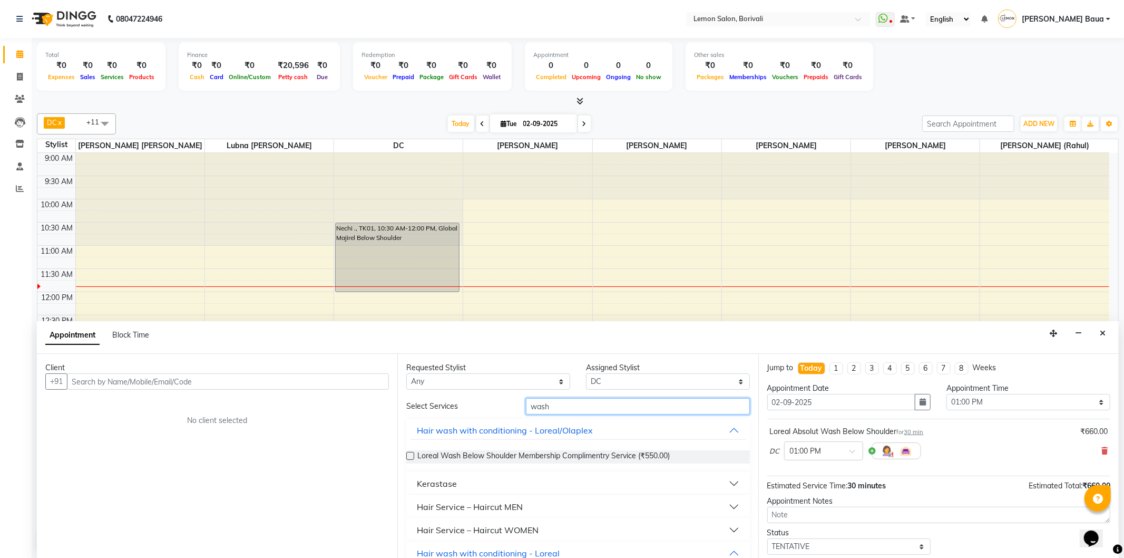
click at [562, 408] on input "wash" at bounding box center [637, 406] width 223 height 16
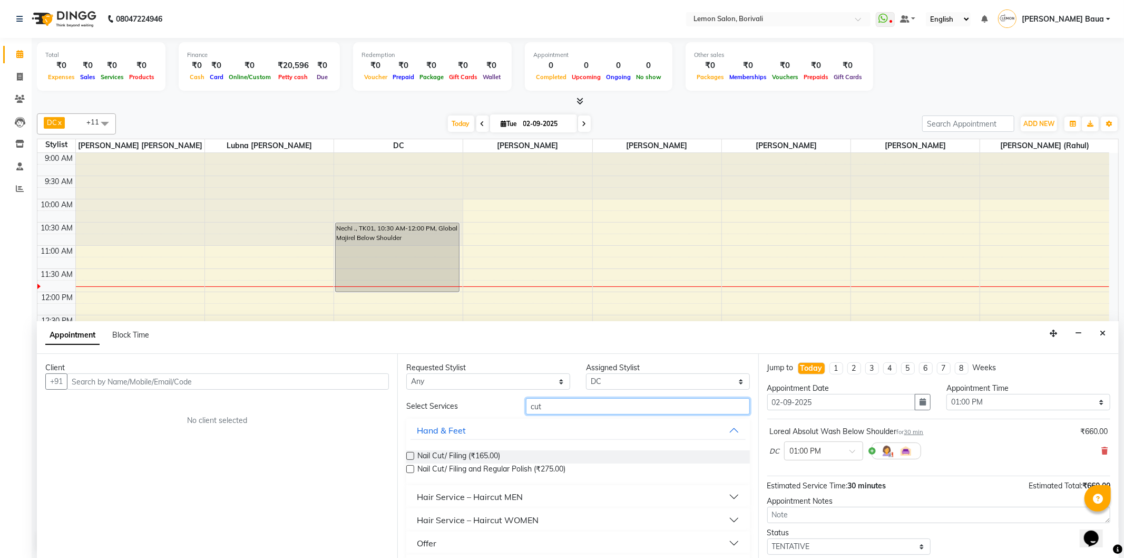
type input "cut"
click at [731, 520] on button "Hair Service – Haircut WOMEN" at bounding box center [578, 519] width 335 height 19
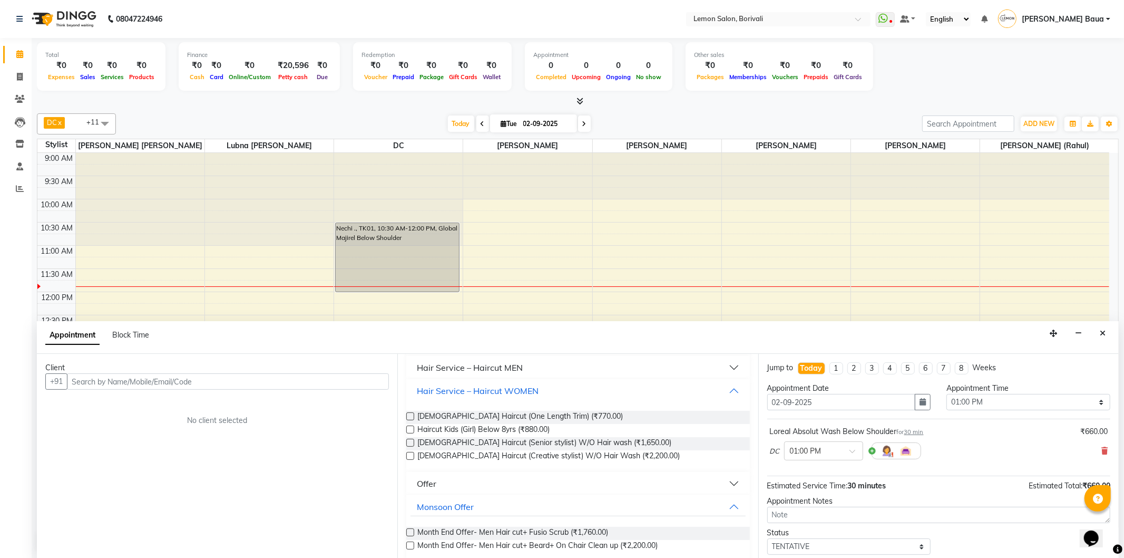
scroll to position [140, 0]
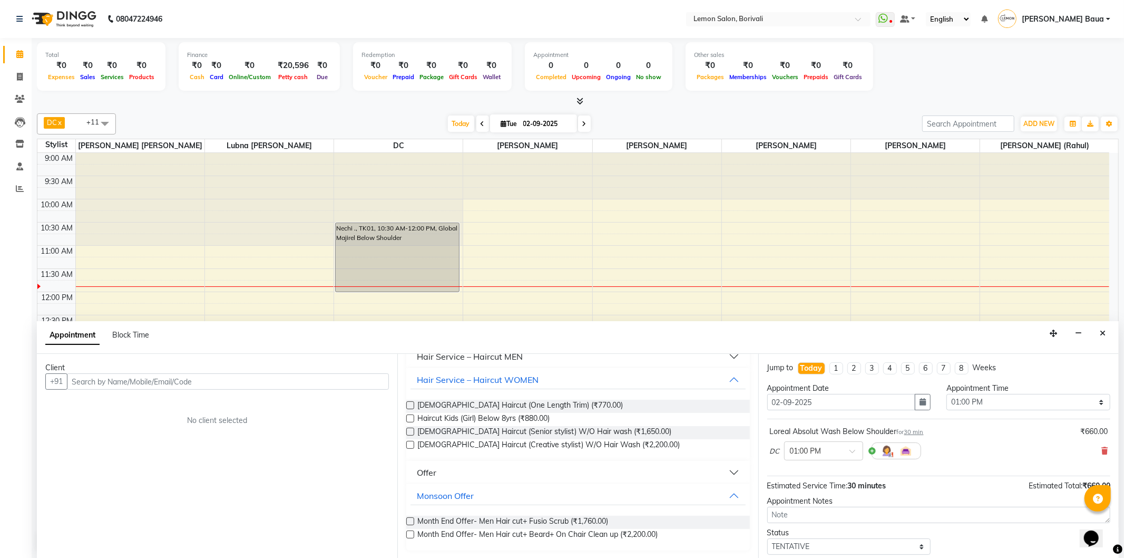
click at [408, 430] on label at bounding box center [410, 431] width 8 height 8
click at [408, 430] on input "checkbox" at bounding box center [409, 432] width 7 height 7
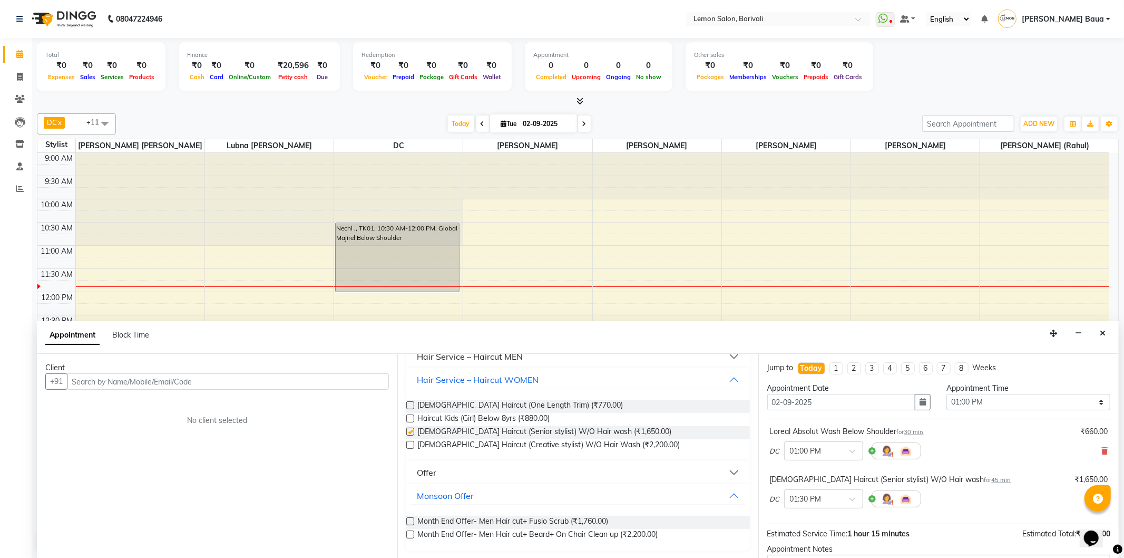
checkbox input "false"
click at [283, 383] on input "text" at bounding box center [228, 381] width 322 height 16
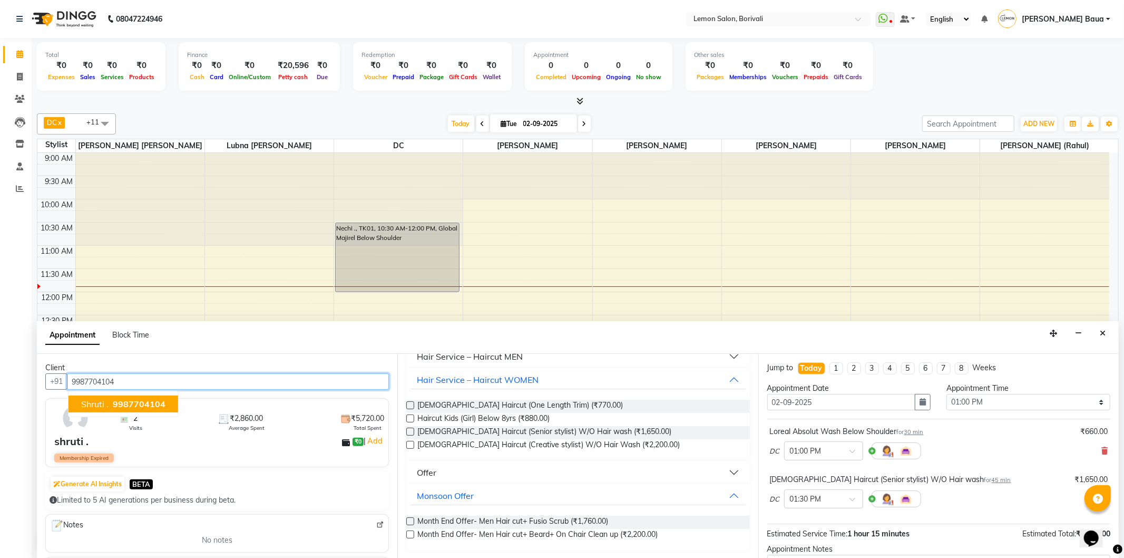
click at [140, 403] on span "9987704104" at bounding box center [139, 403] width 53 height 11
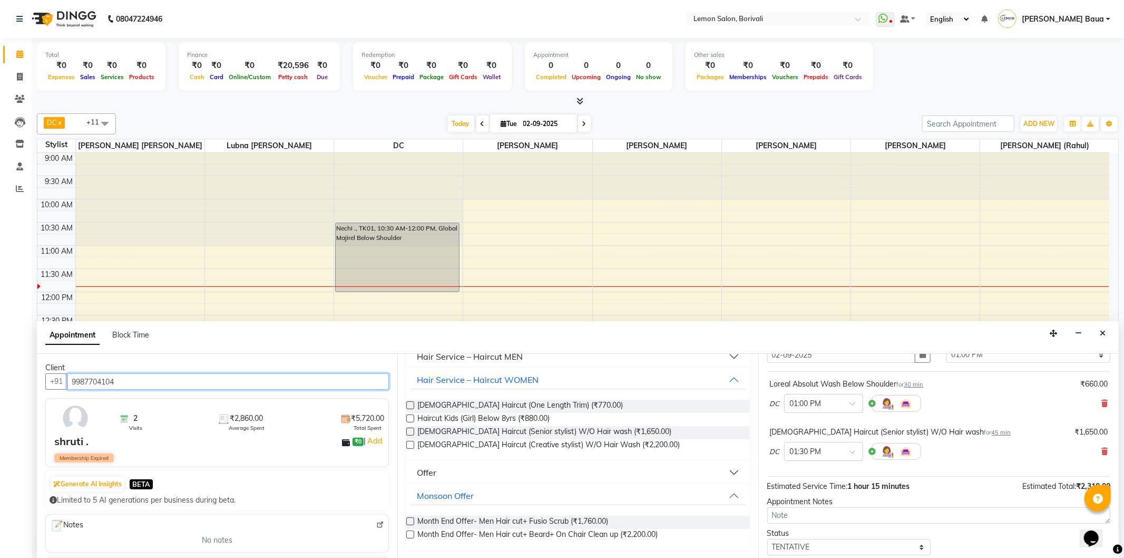
scroll to position [111, 0]
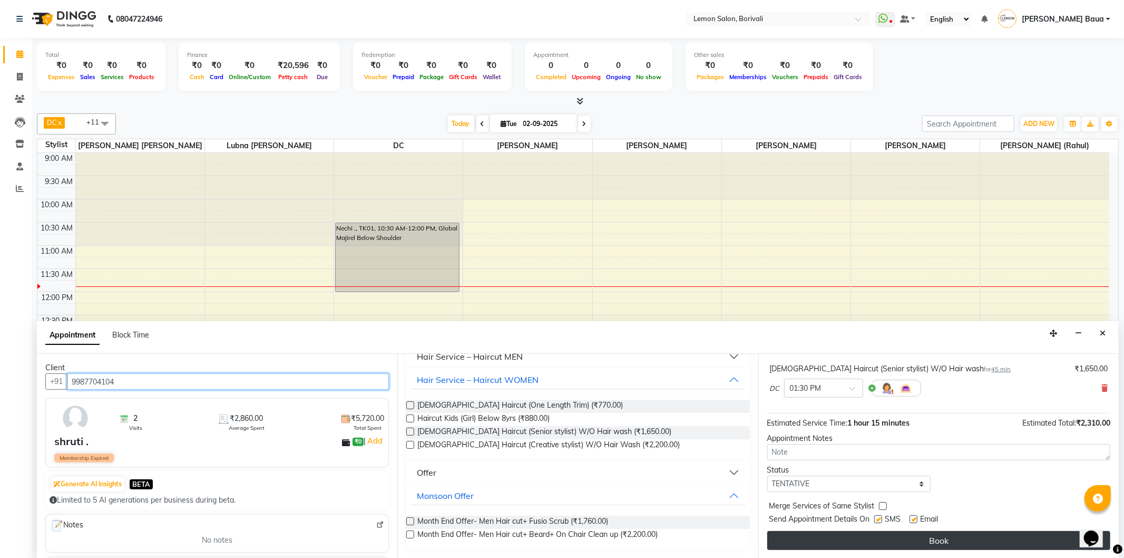
type input "9987704104"
click at [919, 535] on button "Book" at bounding box center [938, 540] width 343 height 19
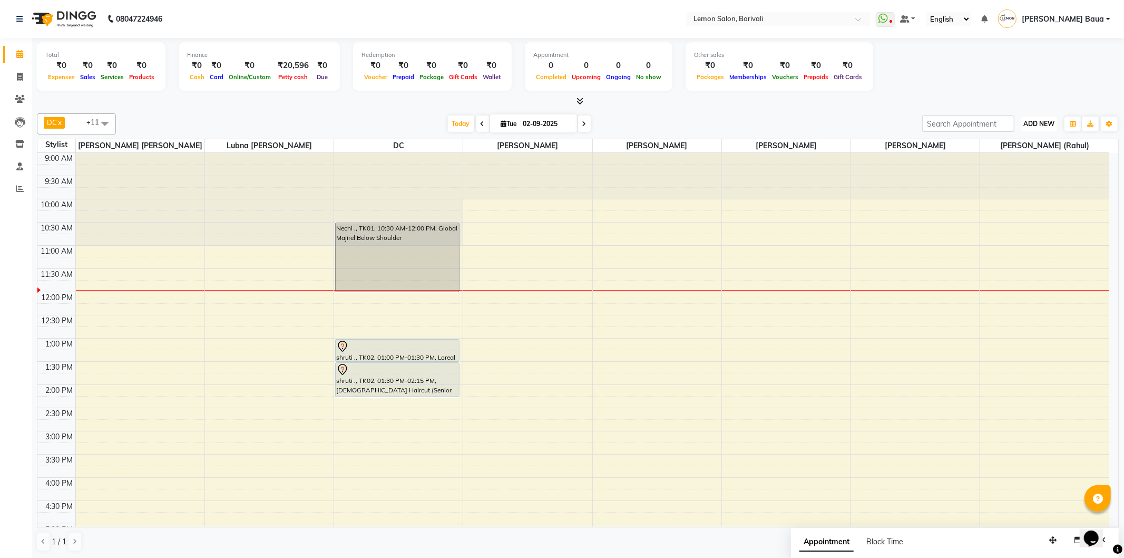
click at [1041, 128] on button "ADD NEW Toggle Dropdown" at bounding box center [1039, 123] width 36 height 15
drag, startPoint x: 583, startPoint y: 123, endPoint x: 599, endPoint y: 199, distance: 77.5
click at [583, 123] on span at bounding box center [584, 123] width 13 height 16
type input "[DATE]"
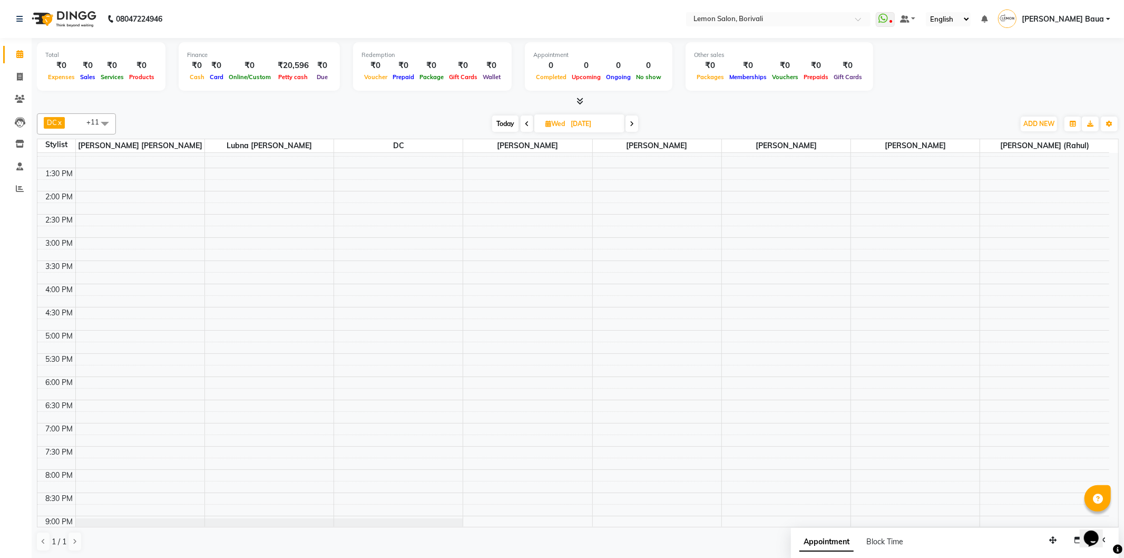
scroll to position [278, 0]
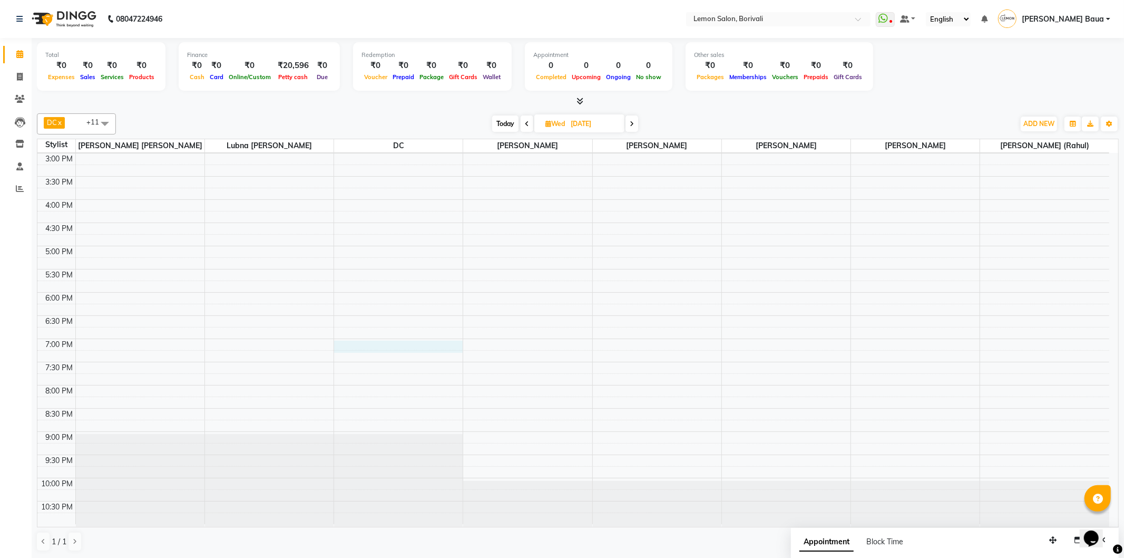
click at [383, 343] on div "9:00 AM 9:30 AM 10:00 AM 10:30 AM 11:00 AM 11:30 AM 12:00 PM 12:30 PM 1:00 PM 1…" at bounding box center [573, 199] width 1072 height 649
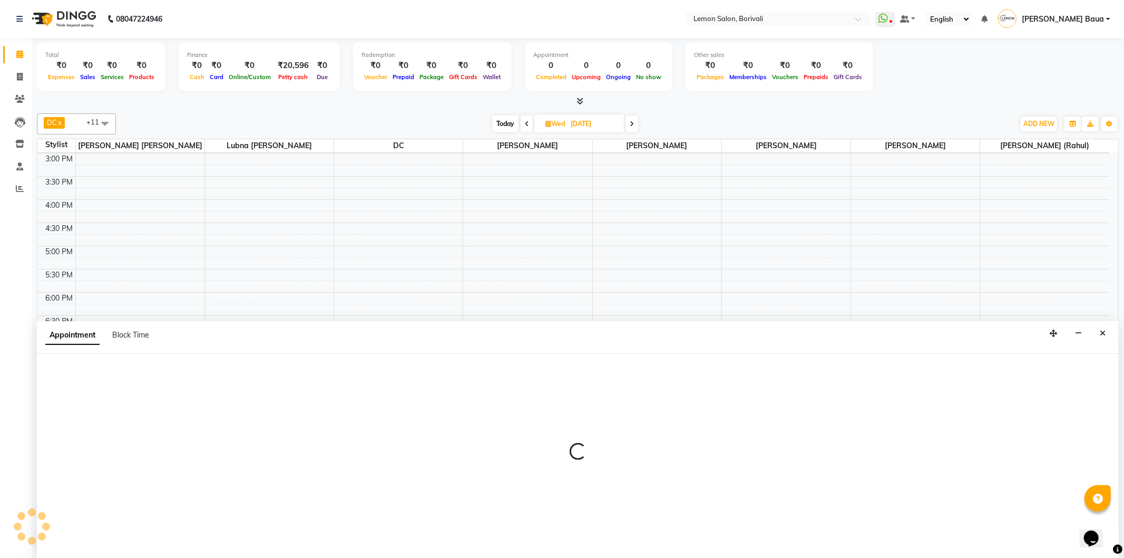
select select "7885"
select select "1140"
select select "tentative"
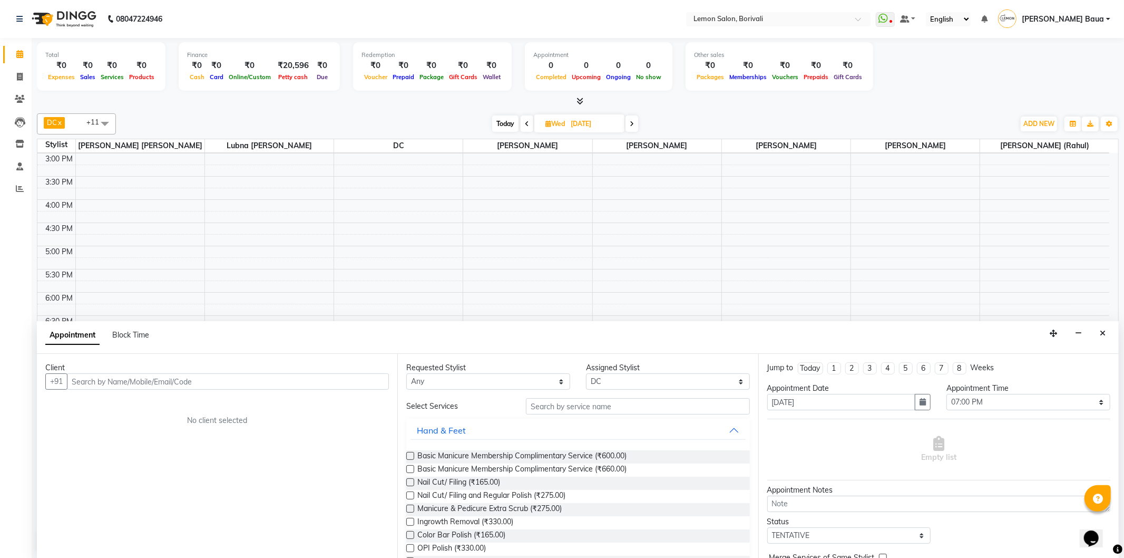
click at [299, 388] on input "text" at bounding box center [228, 381] width 322 height 16
type input "9819360546"
click at [352, 382] on span "Add Client" at bounding box center [366, 380] width 35 height 9
select select "22"
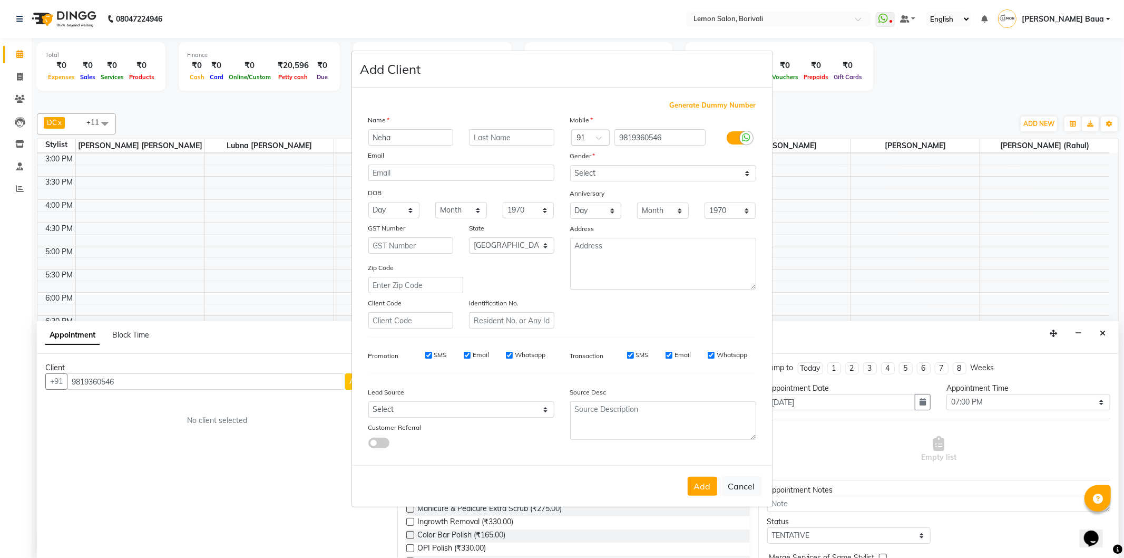
type input "Neha"
click at [618, 169] on select "Select [DEMOGRAPHIC_DATA] [DEMOGRAPHIC_DATA] Other Prefer Not To Say" at bounding box center [663, 173] width 186 height 16
select select "[DEMOGRAPHIC_DATA]"
click at [570, 165] on select "Select [DEMOGRAPHIC_DATA] [DEMOGRAPHIC_DATA] Other Prefer Not To Say" at bounding box center [663, 173] width 186 height 16
click at [696, 487] on button "Add" at bounding box center [703, 485] width 30 height 19
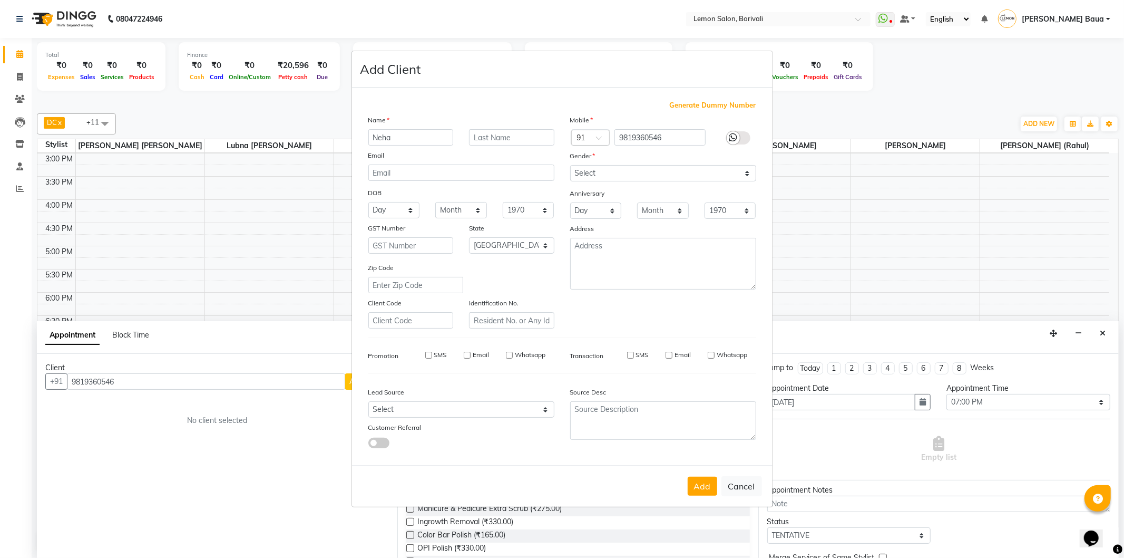
select select
select select "null"
select select
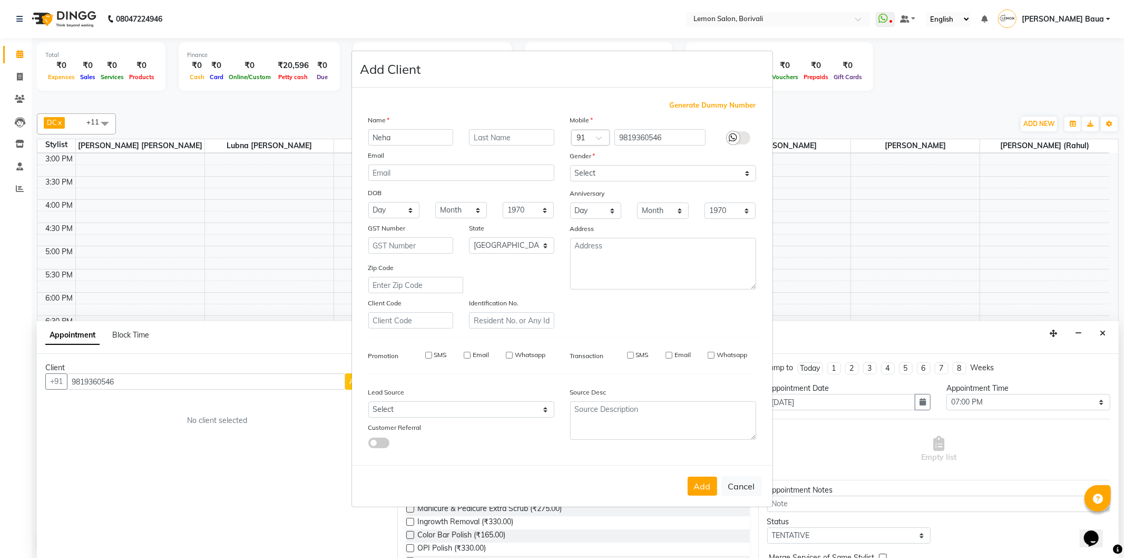
select select
checkbox input "false"
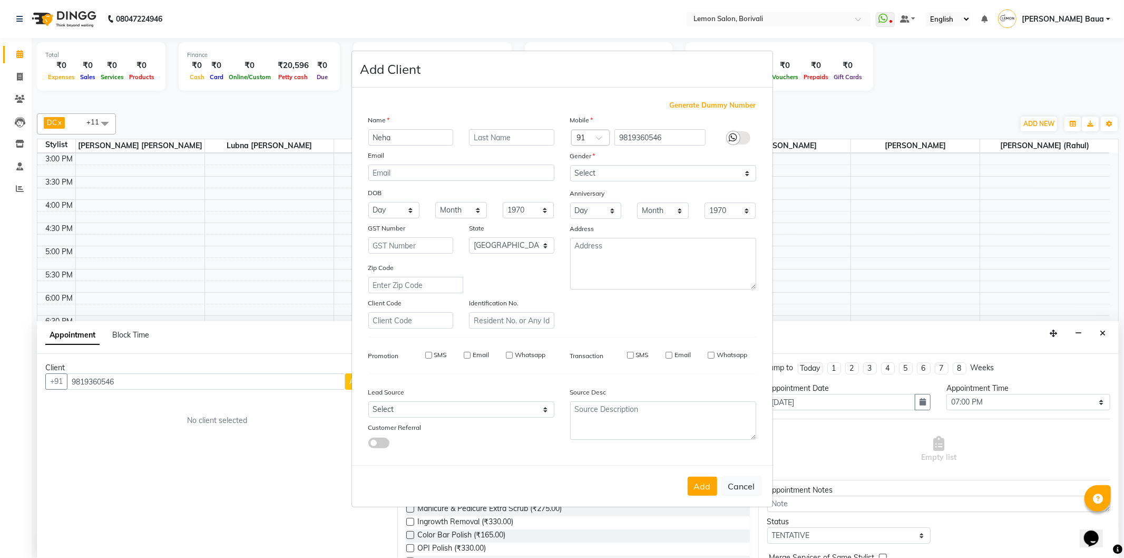
checkbox input "false"
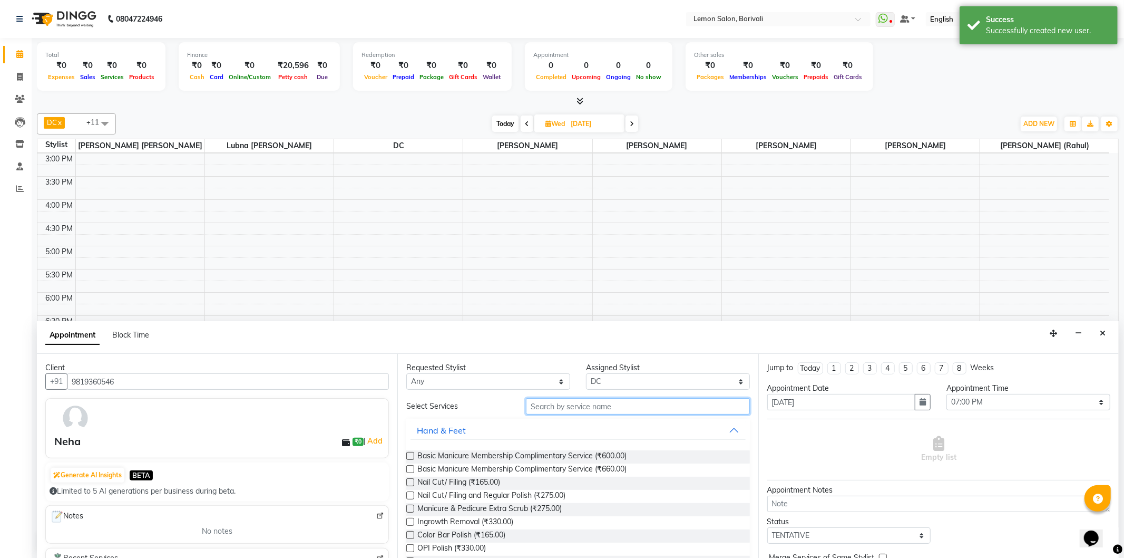
click at [710, 413] on input "text" at bounding box center [637, 406] width 223 height 16
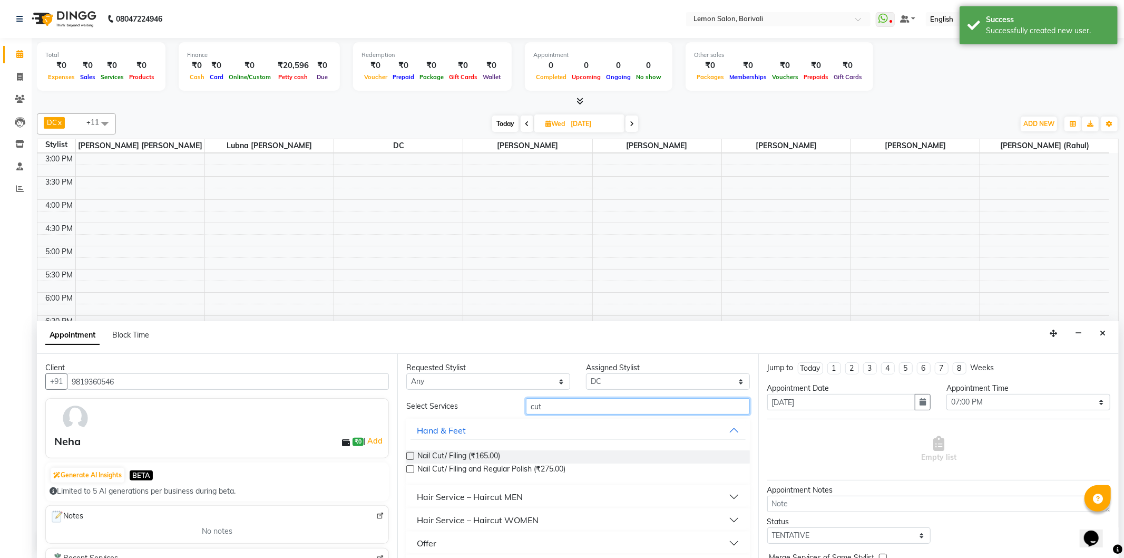
scroll to position [28, 0]
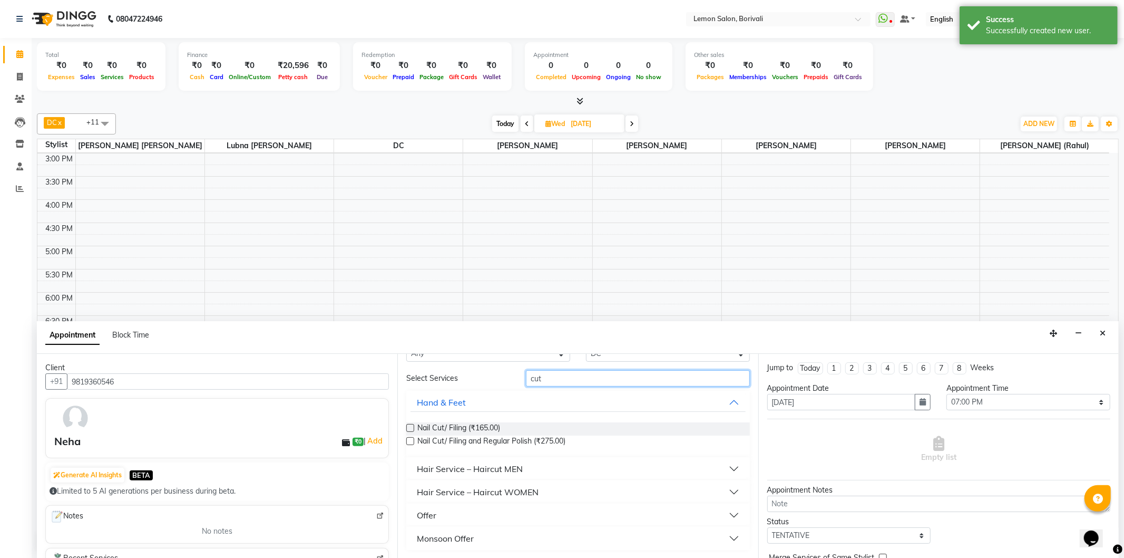
type input "cut"
click at [706, 492] on button "Hair Service – Haircut WOMEN" at bounding box center [578, 491] width 335 height 19
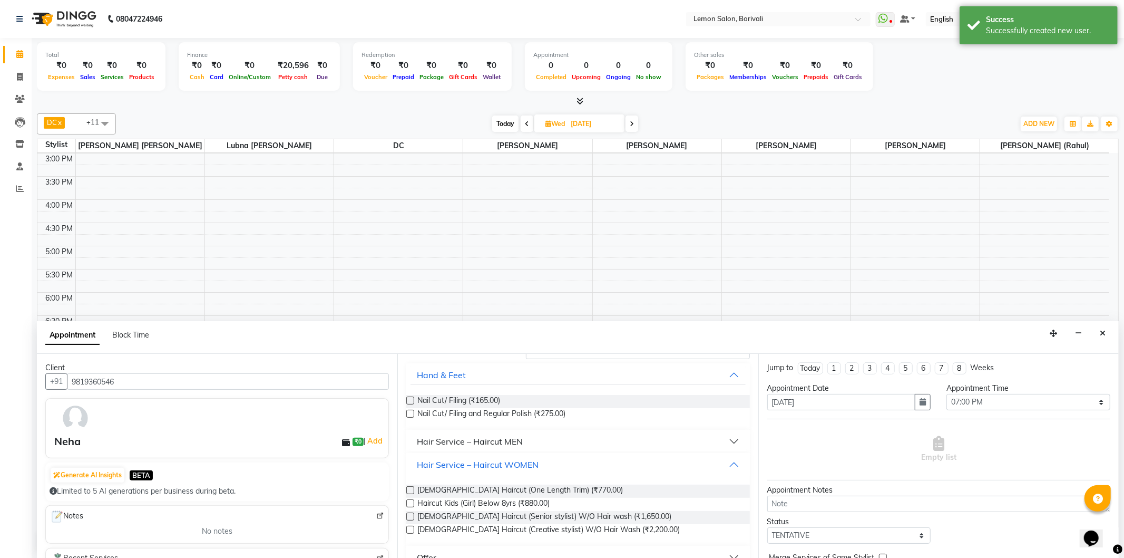
scroll to position [86, 0]
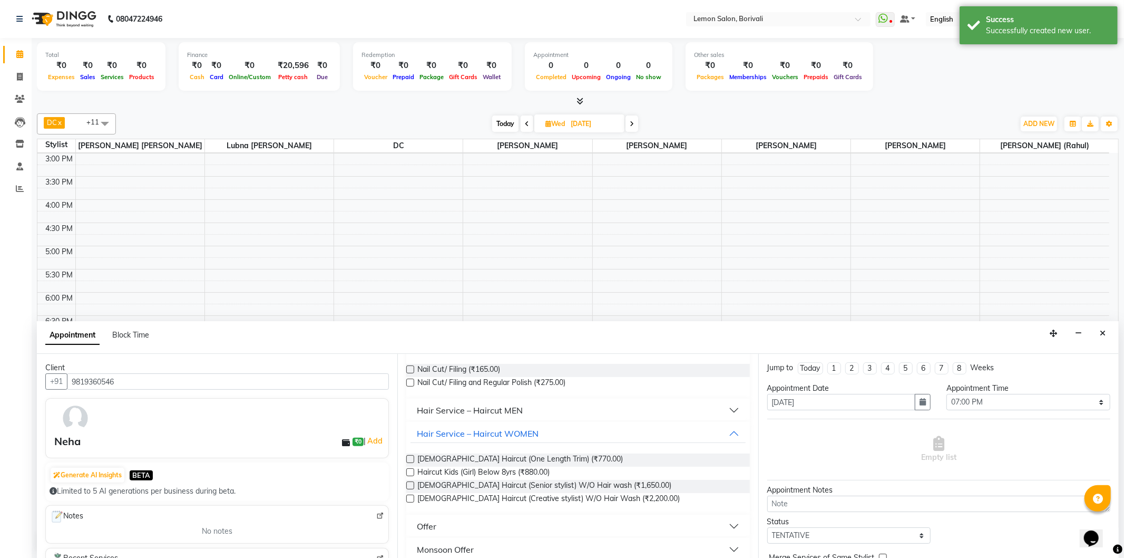
click at [412, 481] on label at bounding box center [410, 485] width 8 height 8
click at [412, 483] on input "checkbox" at bounding box center [409, 486] width 7 height 7
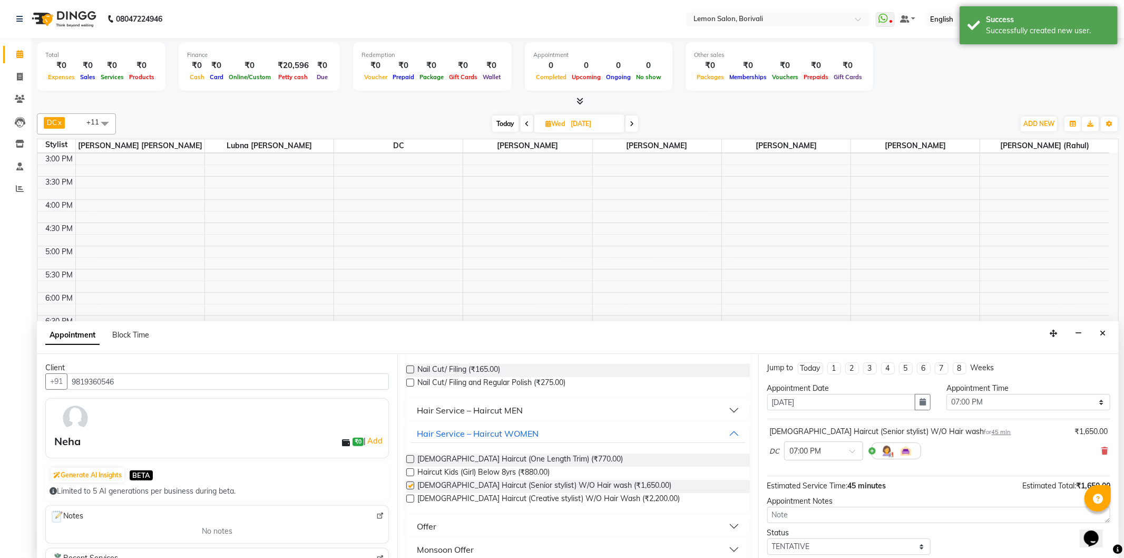
checkbox input "false"
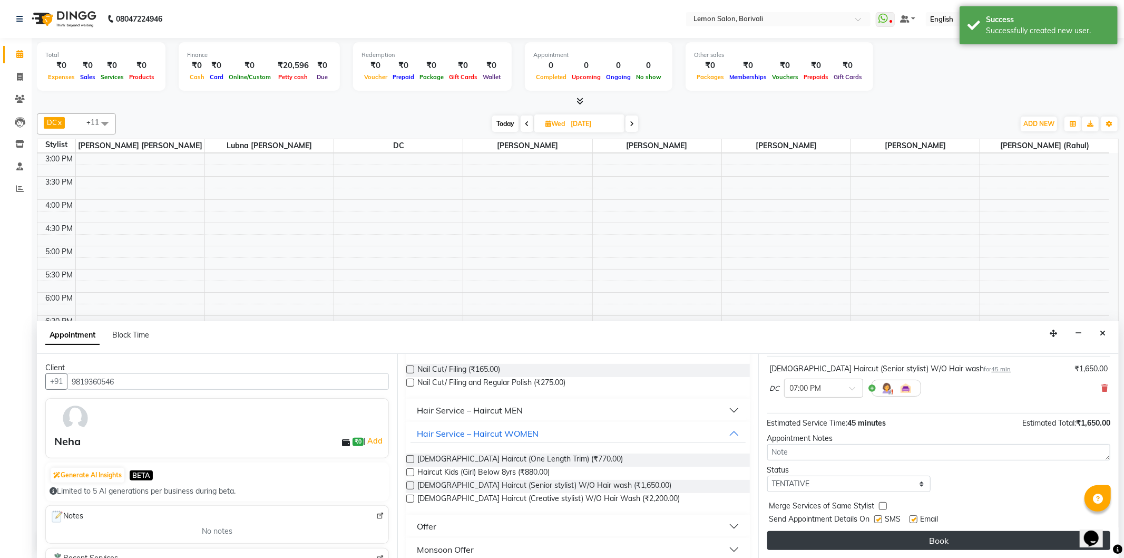
click at [891, 536] on button "Book" at bounding box center [938, 540] width 343 height 19
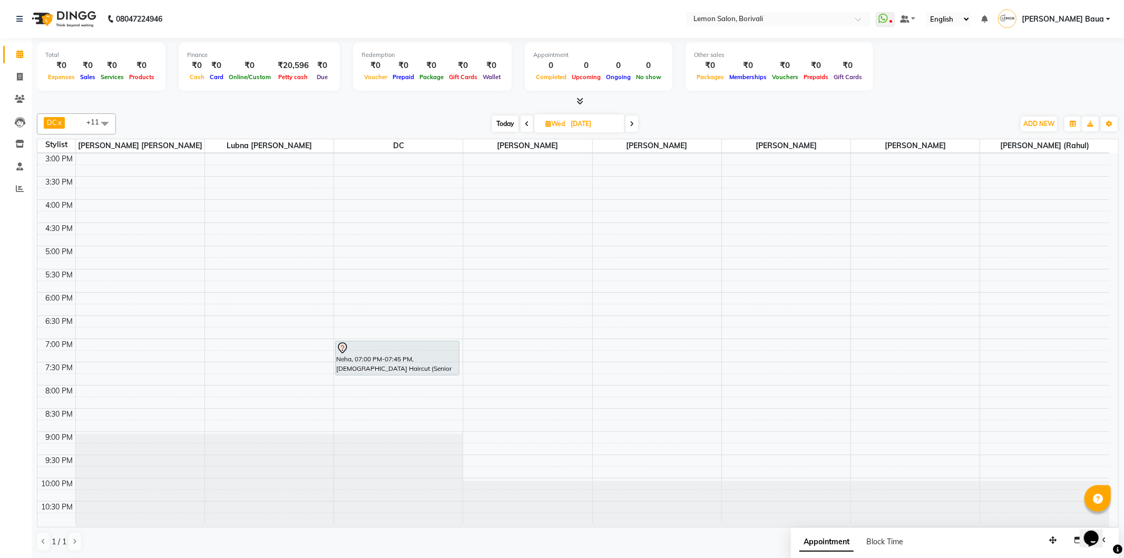
click at [1, 80] on li "Invoice" at bounding box center [16, 77] width 32 height 23
click at [18, 79] on icon at bounding box center [20, 77] width 6 height 8
select select "service"
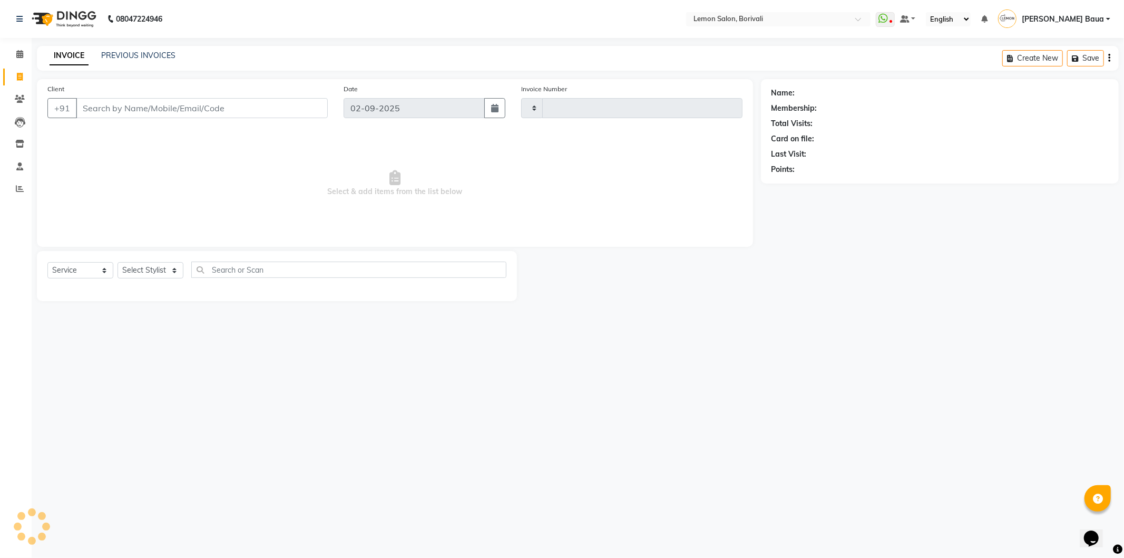
type input "2552"
select select "567"
click at [157, 275] on select "Select Stylist" at bounding box center [151, 270] width 66 height 16
select select "62155"
click at [118, 262] on select "Select Stylist DC [PERSON_NAME] [PERSON_NAME] [PERSON_NAME] [PERSON_NAME] [PERS…" at bounding box center [162, 270] width 89 height 16
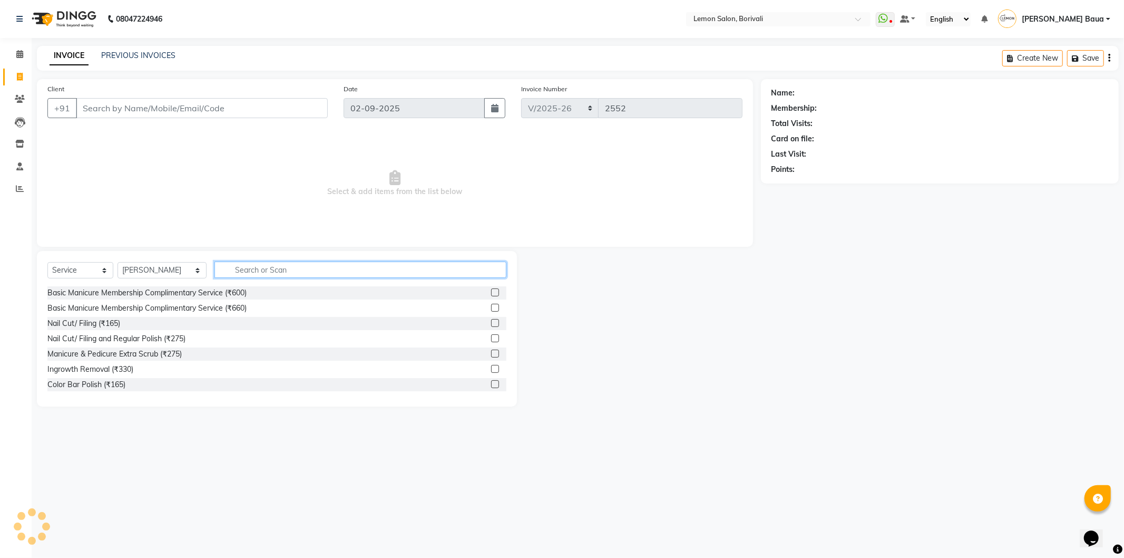
click at [272, 264] on input "text" at bounding box center [360, 269] width 292 height 16
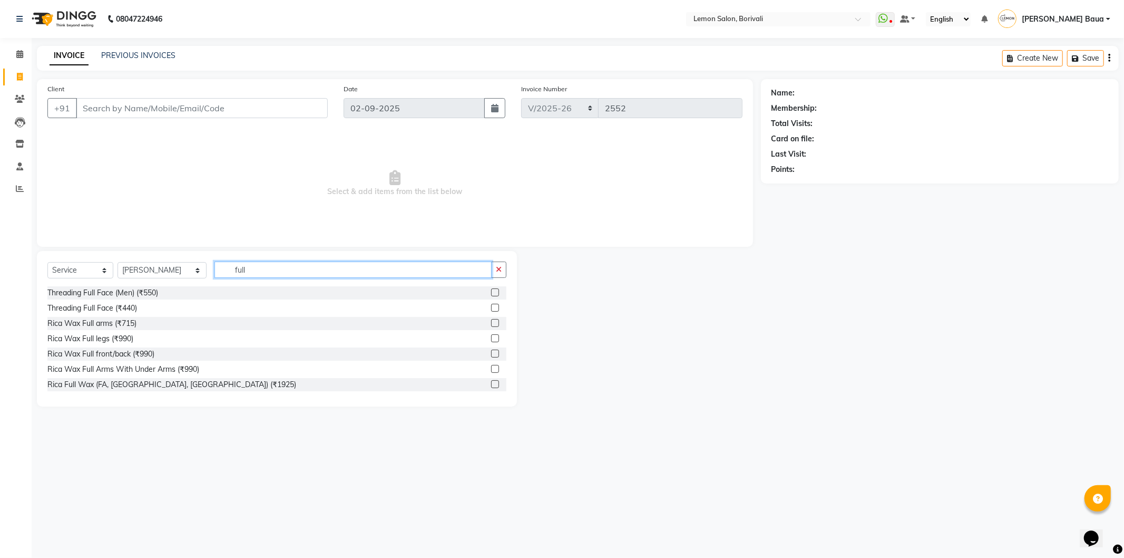
type input "full"
click at [491, 385] on label at bounding box center [495, 384] width 8 height 8
click at [491, 385] on input "checkbox" at bounding box center [494, 384] width 7 height 7
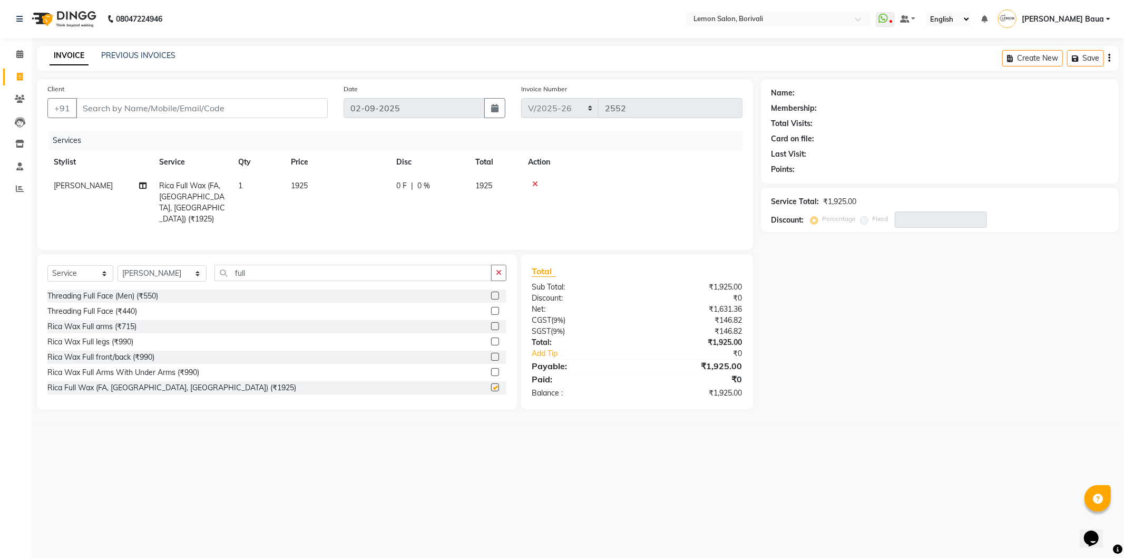
checkbox input "false"
click at [19, 57] on icon at bounding box center [19, 54] width 7 height 8
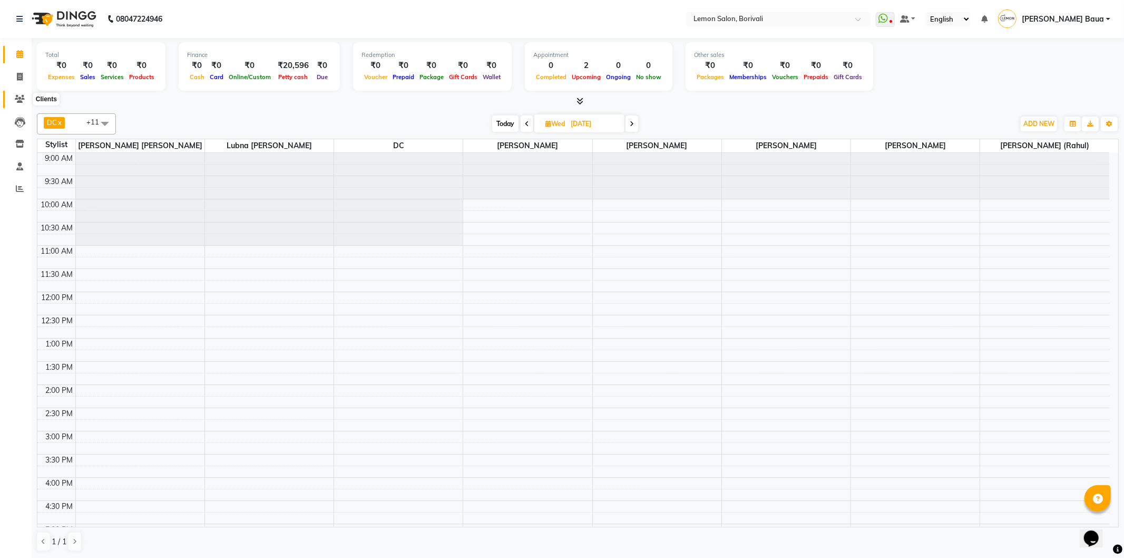
click at [20, 99] on icon at bounding box center [20, 99] width 10 height 8
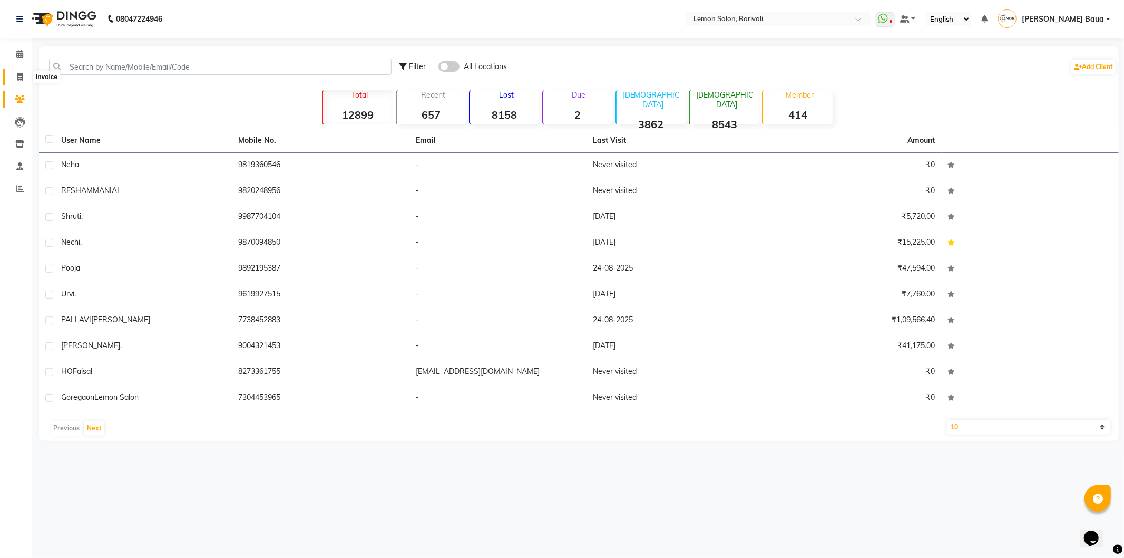
click at [13, 72] on span at bounding box center [20, 77] width 18 height 12
select select "567"
select select "service"
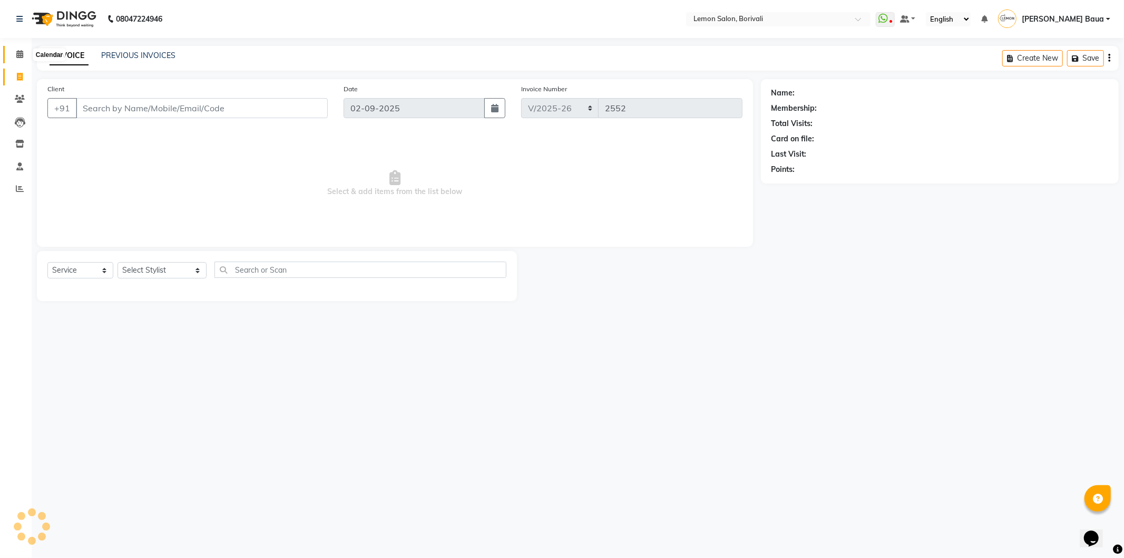
click at [12, 48] on span at bounding box center [20, 54] width 18 height 12
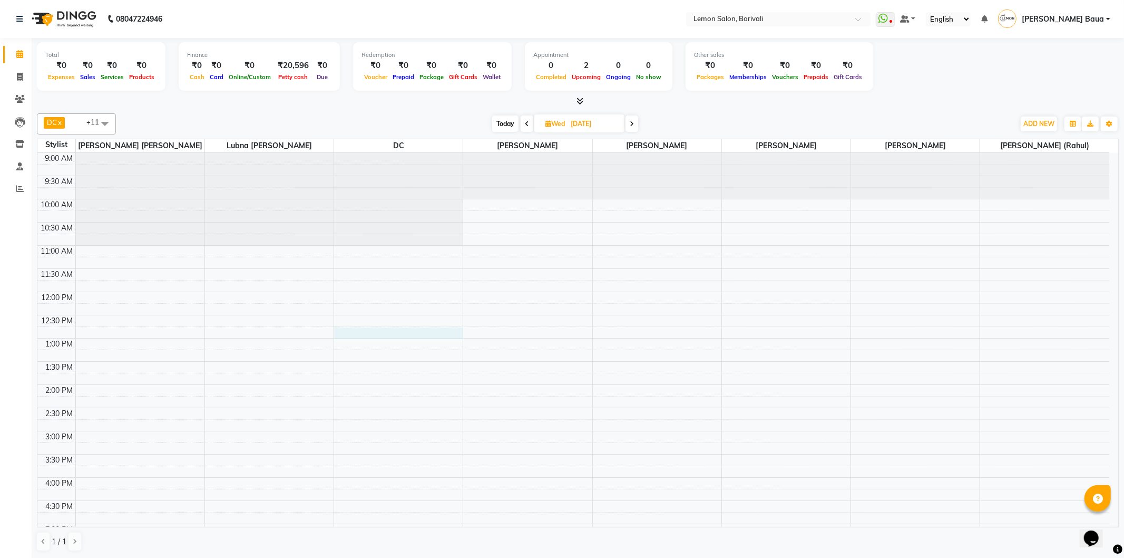
click at [394, 331] on div "9:00 AM 9:30 AM 10:00 AM 10:30 AM 11:00 AM 11:30 AM 12:00 PM 12:30 PM 1:00 PM 1…" at bounding box center [573, 477] width 1072 height 649
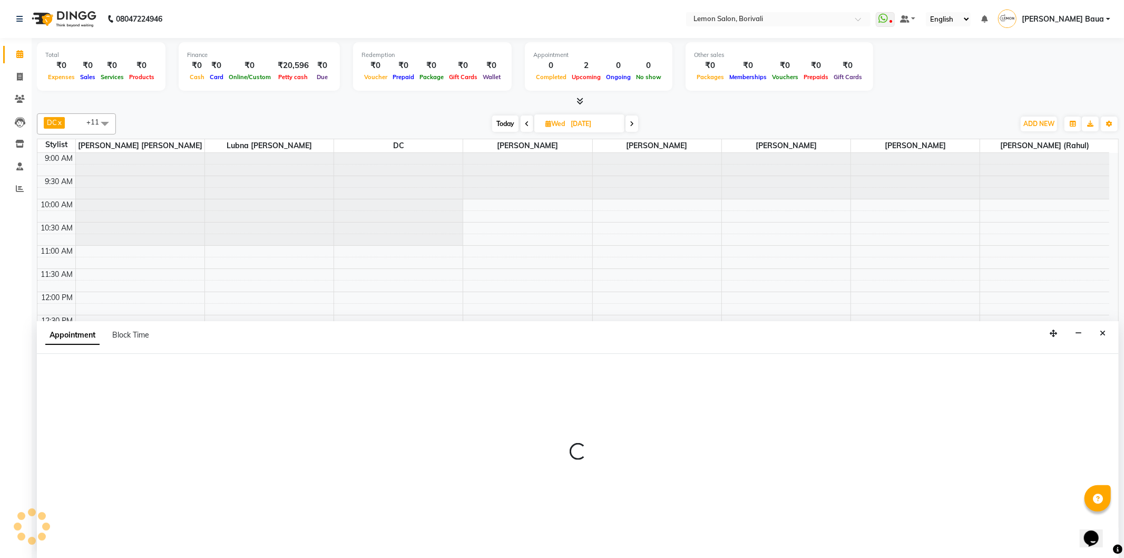
select select "7885"
select select "765"
select select "tentative"
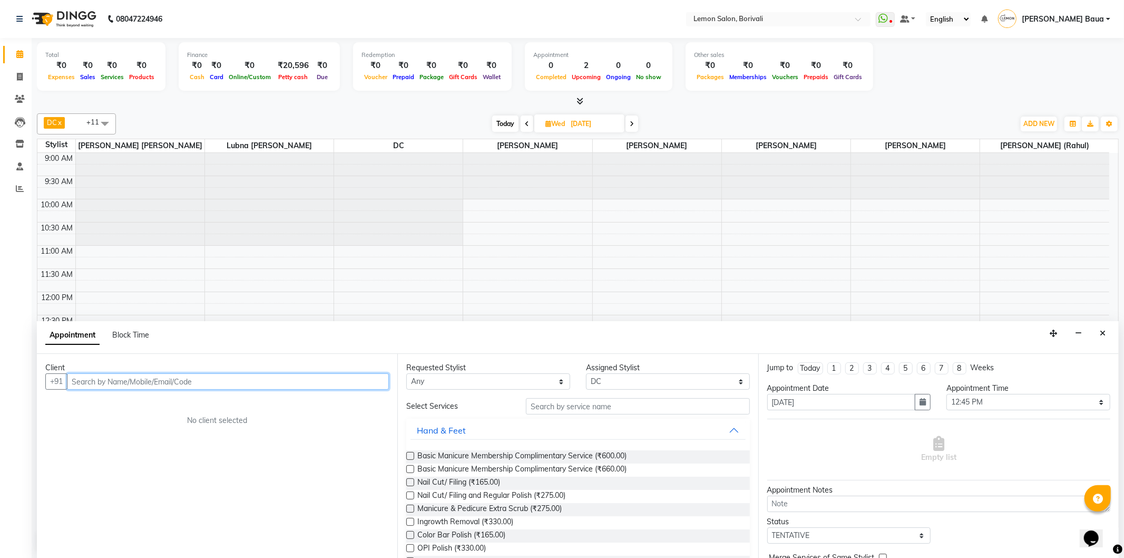
click at [362, 387] on input "text" at bounding box center [228, 381] width 322 height 16
type input "7733881153"
click at [366, 385] on span "Add Client" at bounding box center [366, 380] width 35 height 9
select select "22"
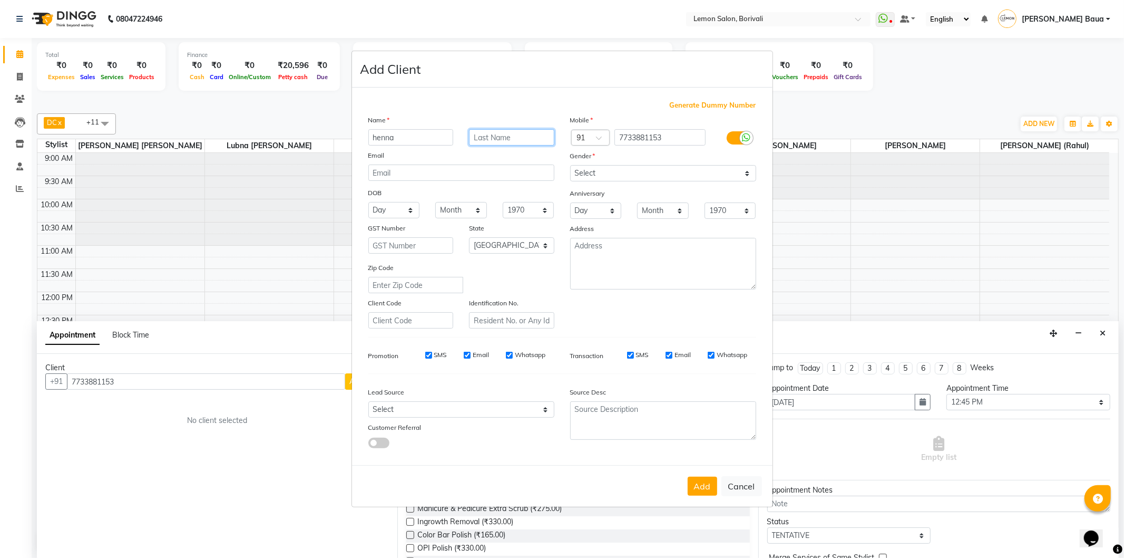
click at [498, 138] on input "text" at bounding box center [511, 137] width 85 height 16
click at [372, 134] on input "henna" at bounding box center [410, 137] width 85 height 16
type input "Henna"
click at [638, 176] on select "Select [DEMOGRAPHIC_DATA] [DEMOGRAPHIC_DATA] Other Prefer Not To Say" at bounding box center [663, 173] width 186 height 16
select select "[DEMOGRAPHIC_DATA]"
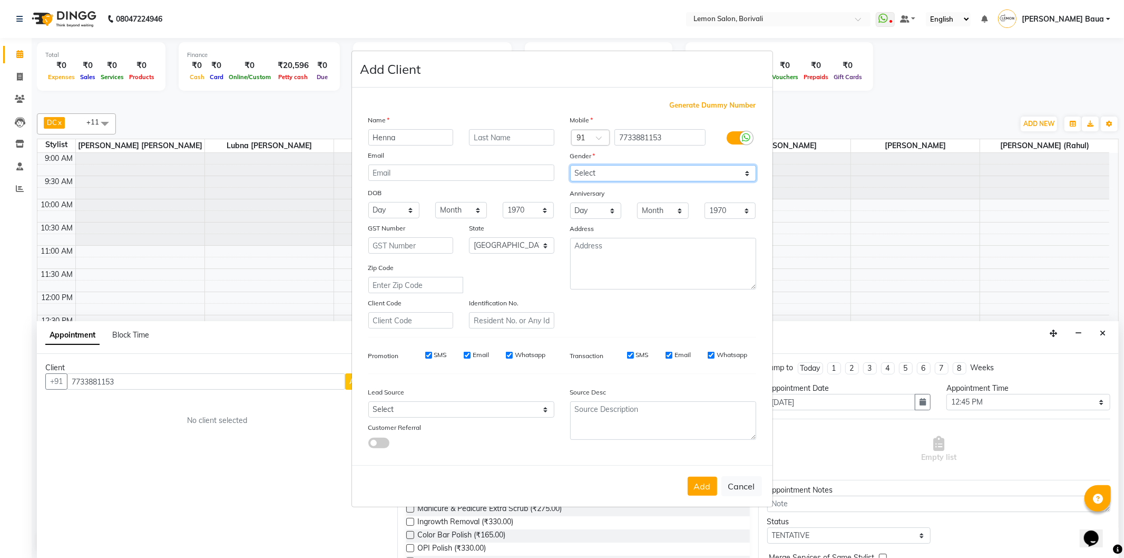
click at [570, 165] on select "Select [DEMOGRAPHIC_DATA] [DEMOGRAPHIC_DATA] Other Prefer Not To Say" at bounding box center [663, 173] width 186 height 16
click at [700, 490] on button "Add" at bounding box center [703, 485] width 30 height 19
select select
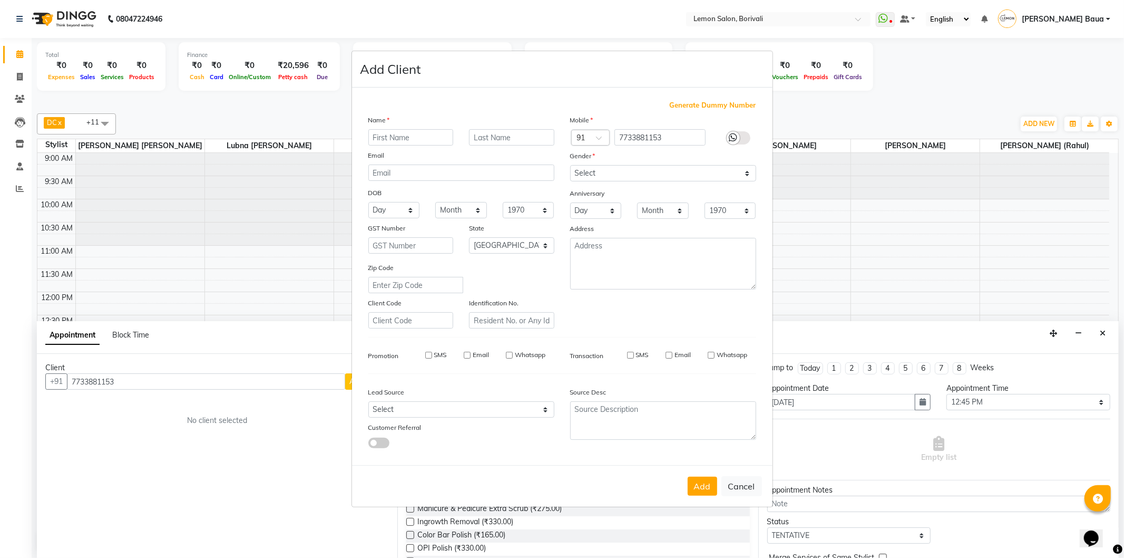
select select "null"
select select
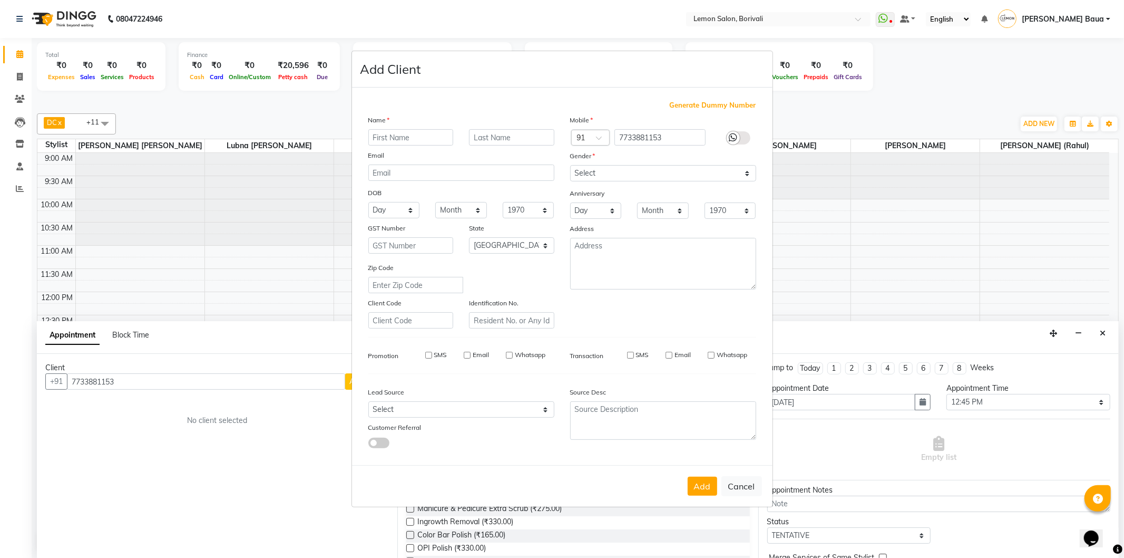
checkbox input "false"
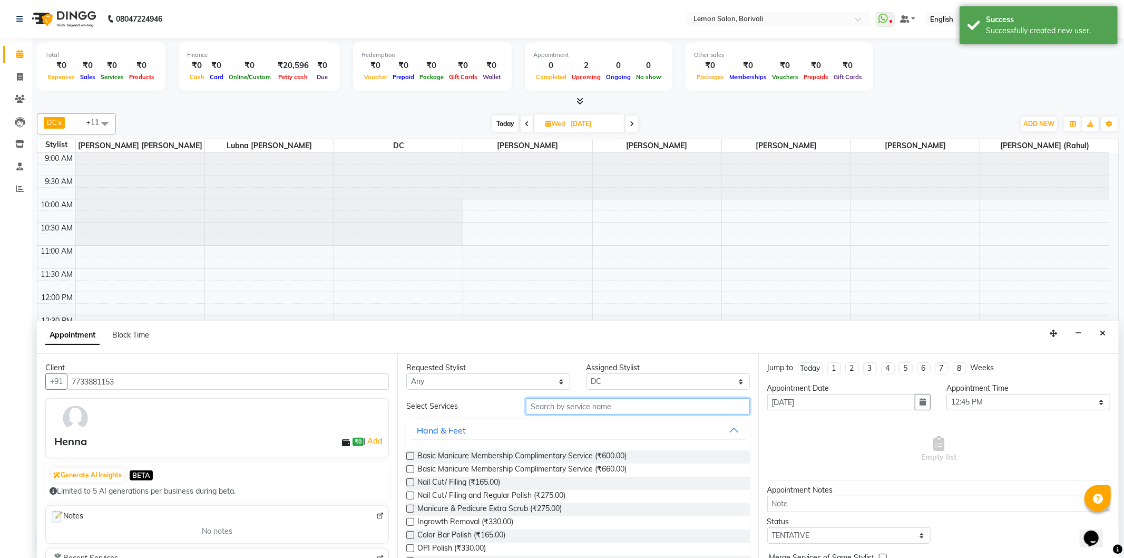
click at [568, 410] on input "text" at bounding box center [637, 406] width 223 height 16
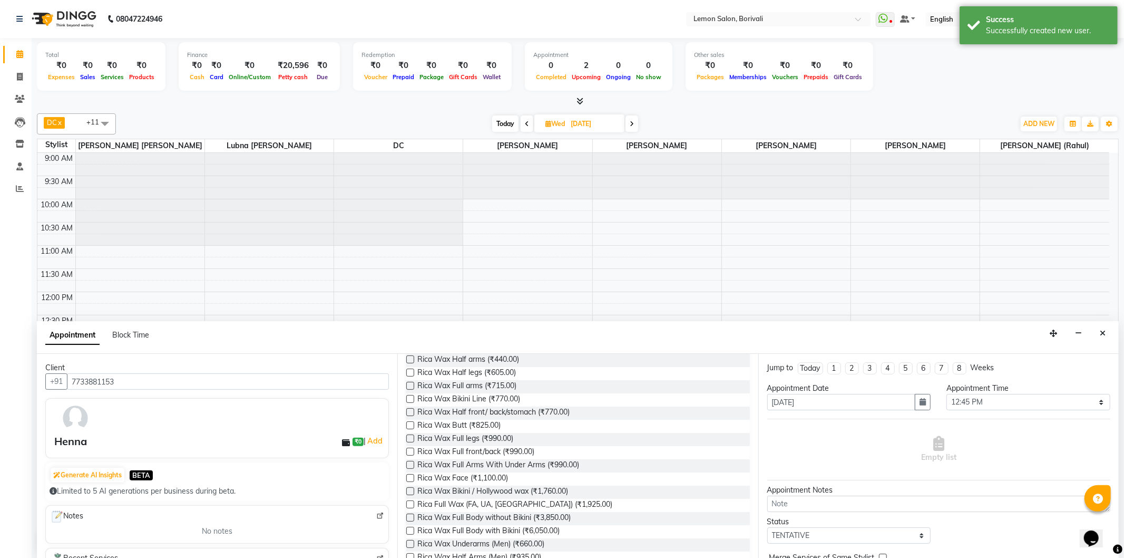
scroll to position [234, 0]
type input "wax"
click at [411, 443] on label at bounding box center [410, 446] width 8 height 8
click at [411, 443] on input "checkbox" at bounding box center [409, 446] width 7 height 7
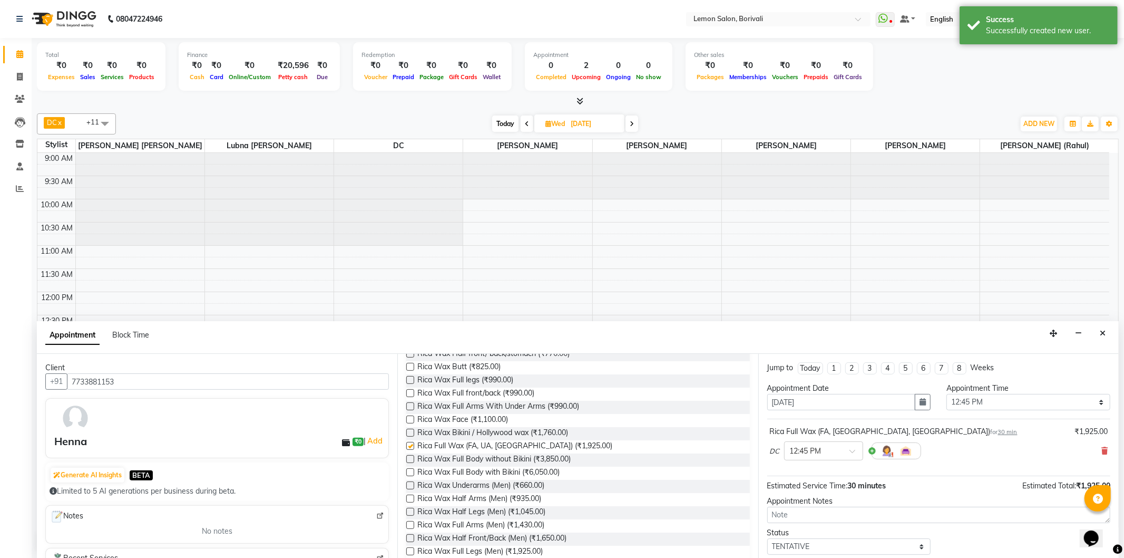
checkbox input "false"
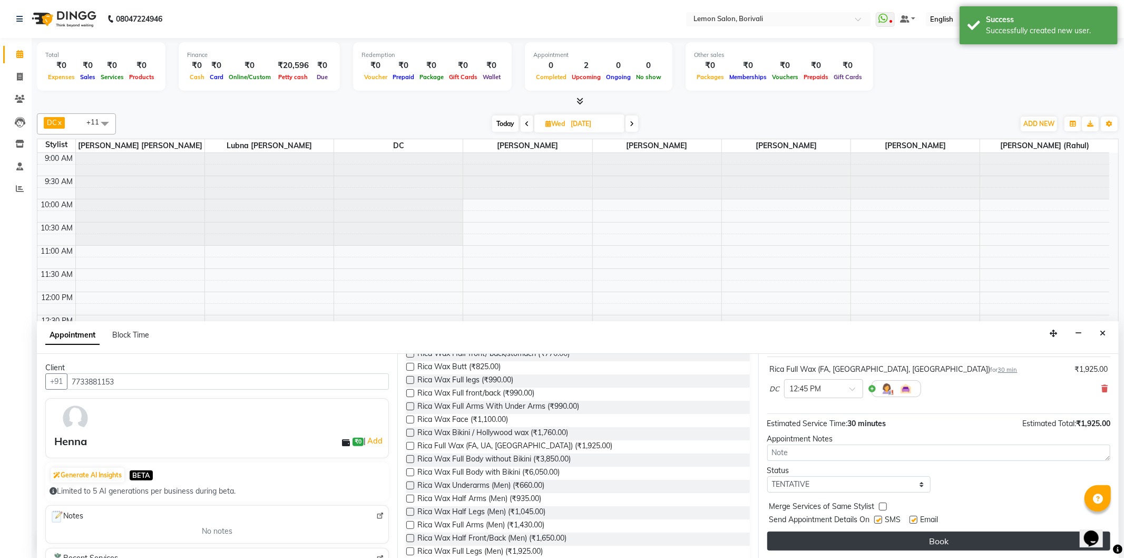
scroll to position [63, 0]
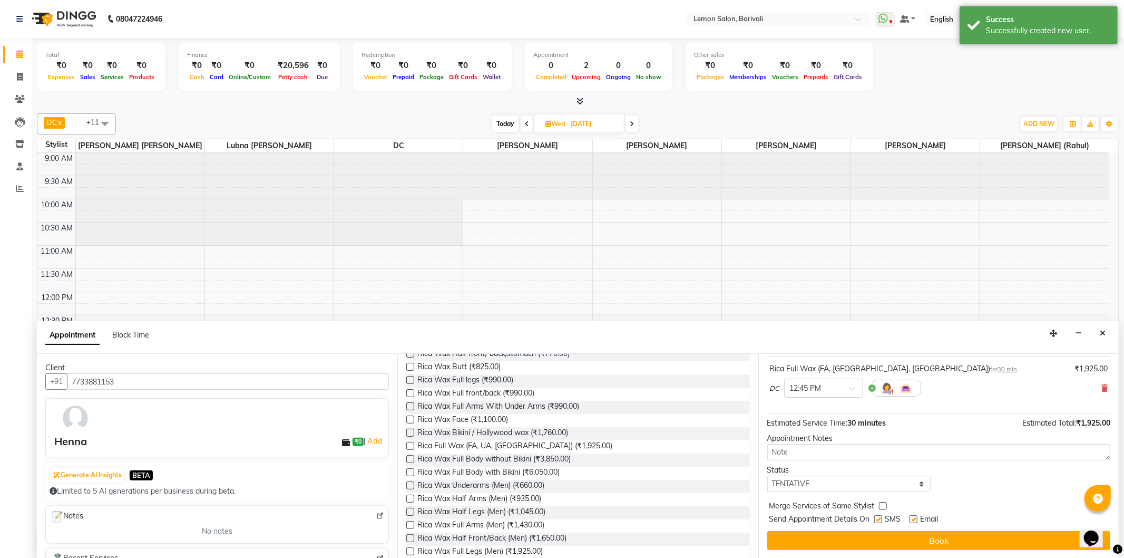
click at [957, 543] on button "Book" at bounding box center [938, 540] width 343 height 19
